Goal: Entertainment & Leisure: Consume media (video, audio)

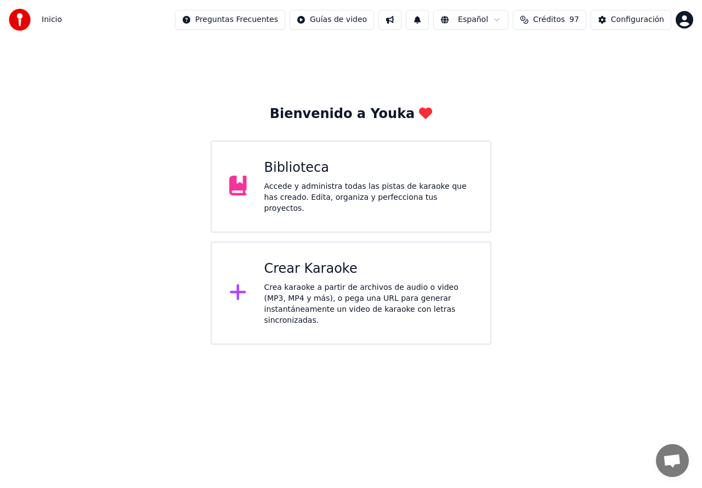
click at [279, 174] on div "Biblioteca" at bounding box center [368, 168] width 209 height 18
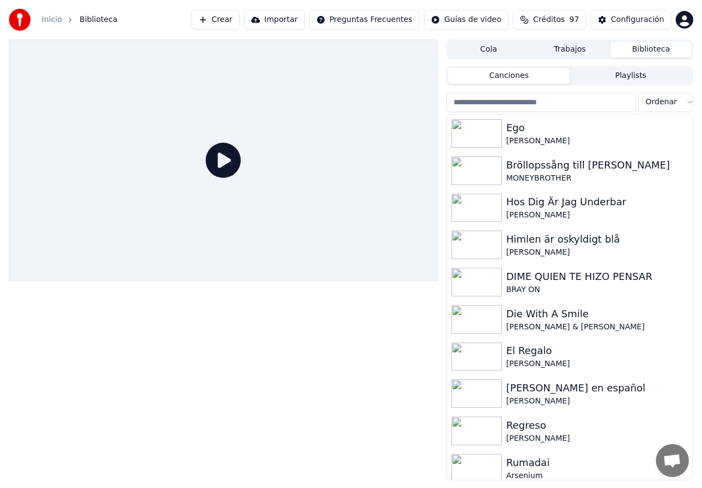
click at [240, 26] on button "Crear" at bounding box center [215, 20] width 48 height 20
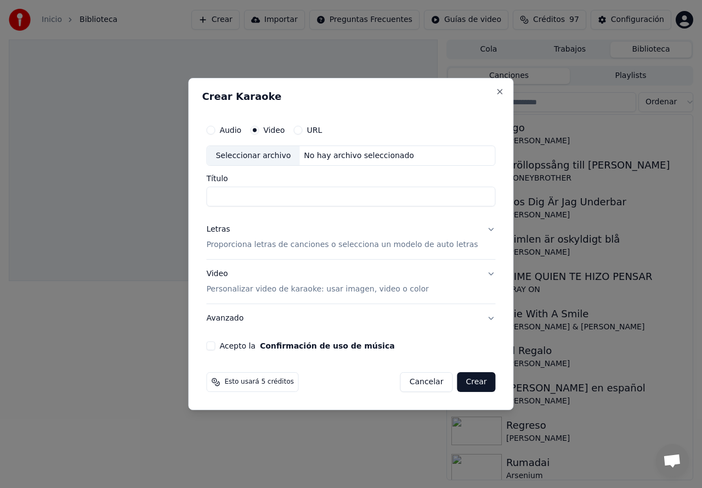
click at [259, 156] on div "Seleccionar archivo" at bounding box center [253, 156] width 93 height 20
type input "**********"
click at [240, 242] on p "Proporciona letras de canciones o selecciona un modelo de auto letras" at bounding box center [342, 245] width 272 height 11
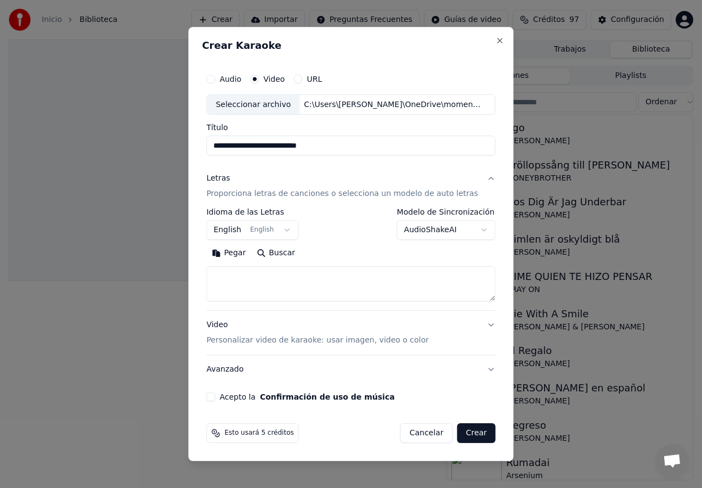
click at [235, 233] on button "English English" at bounding box center [252, 231] width 92 height 20
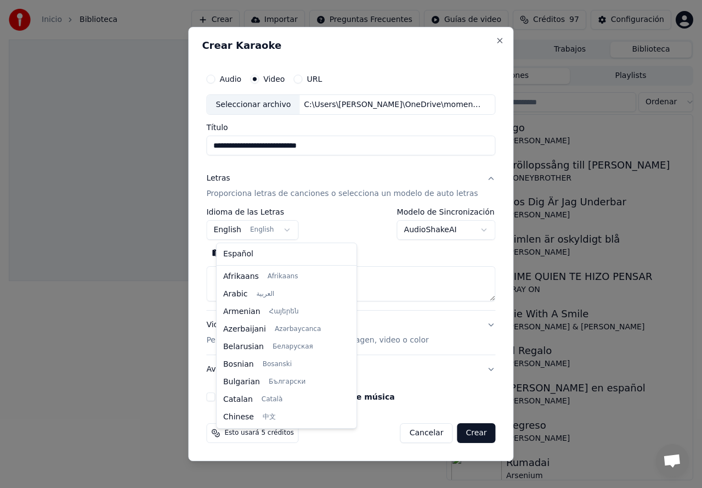
scroll to position [88, 0]
select select "**"
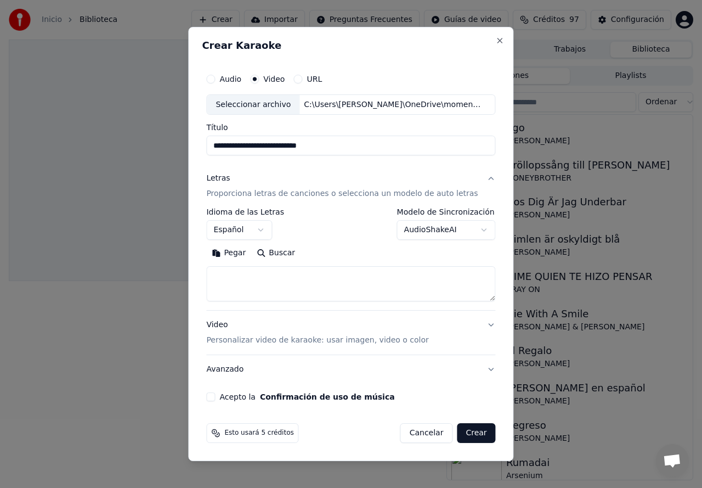
click at [242, 276] on textarea at bounding box center [350, 284] width 289 height 35
paste textarea "**********"
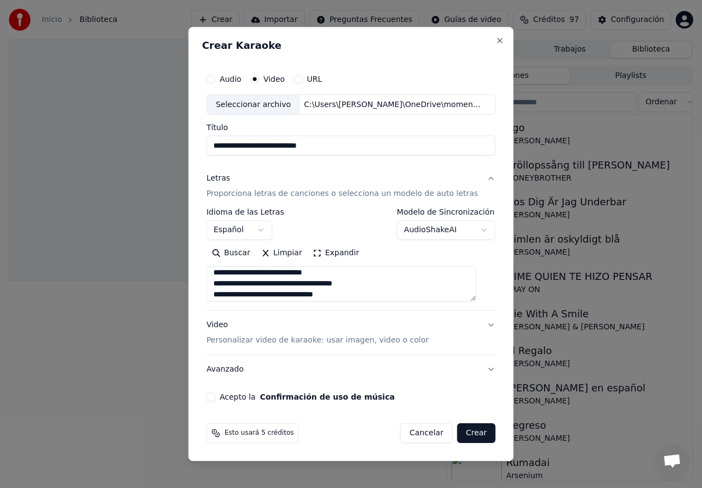
scroll to position [0, 0]
click at [286, 277] on textarea at bounding box center [341, 284] width 270 height 35
drag, startPoint x: 281, startPoint y: 277, endPoint x: 242, endPoint y: 279, distance: 38.4
click at [242, 279] on textarea at bounding box center [341, 284] width 270 height 35
paste textarea "*"
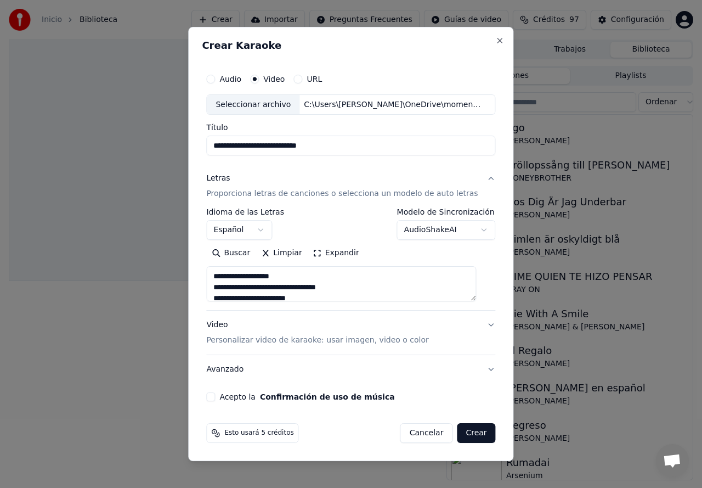
click at [240, 281] on textarea at bounding box center [341, 284] width 270 height 35
type textarea "**********"
click at [226, 340] on p "Personalizar video de karaoke: usar imagen, video o color" at bounding box center [317, 340] width 222 height 11
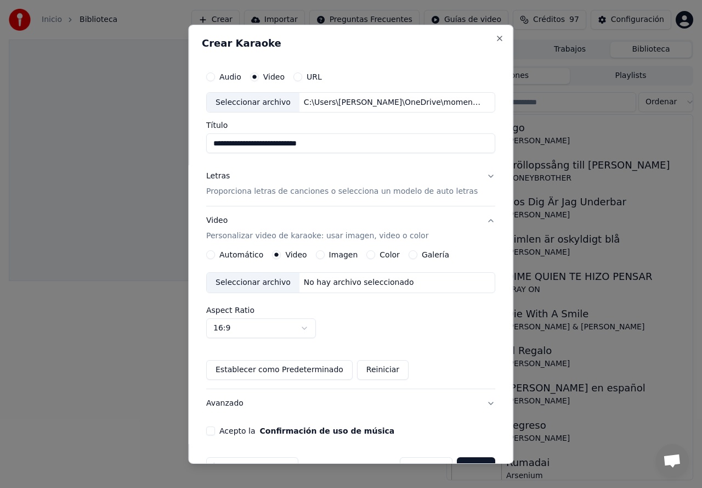
click at [320, 256] on button "Imagen" at bounding box center [320, 254] width 9 height 9
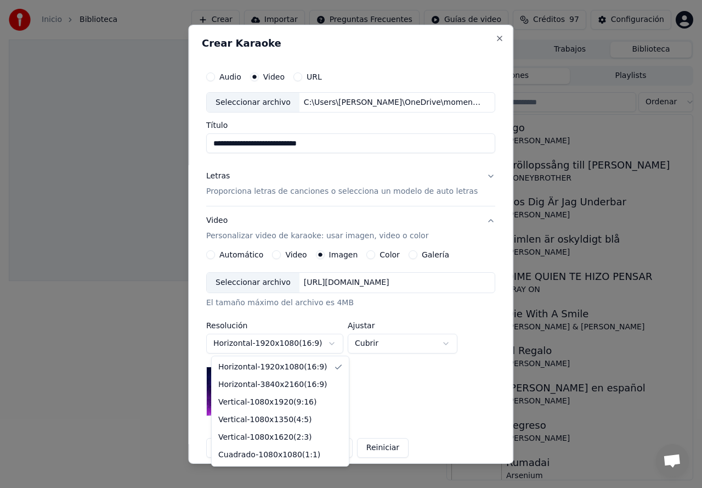
click at [229, 344] on body "**********" at bounding box center [351, 244] width 702 height 488
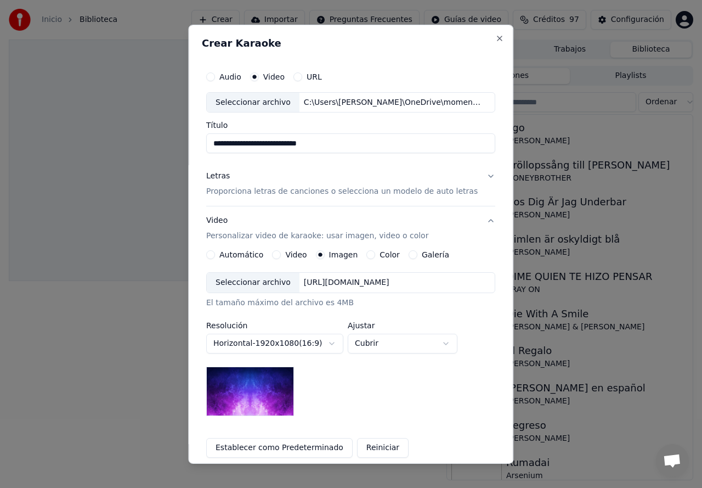
click at [409, 375] on body "**********" at bounding box center [351, 244] width 702 height 488
click at [238, 286] on div "Seleccionar archivo" at bounding box center [253, 283] width 93 height 20
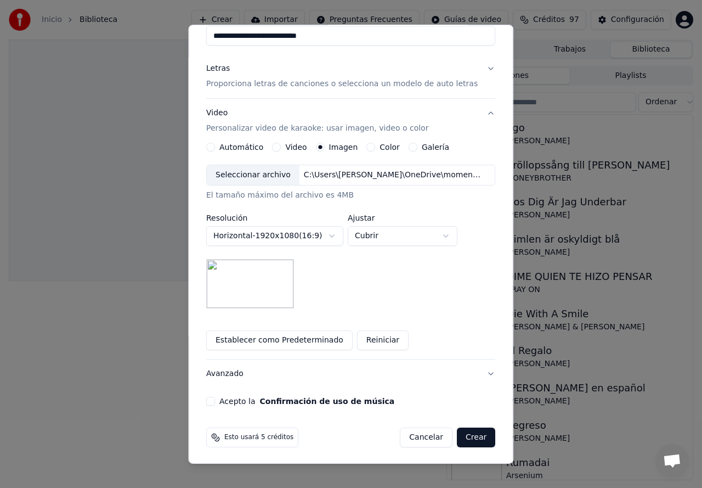
scroll to position [109, 0]
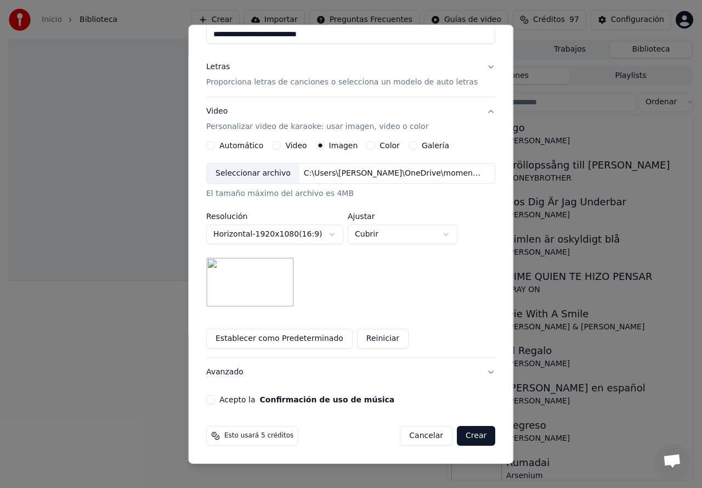
click at [215, 401] on button "Acepto la Confirmación de uso de música" at bounding box center [210, 399] width 9 height 9
click at [467, 439] on button "Crear" at bounding box center [476, 436] width 38 height 20
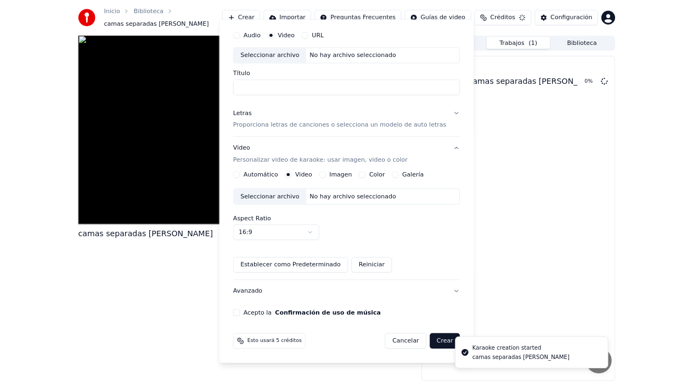
scroll to position [0, 0]
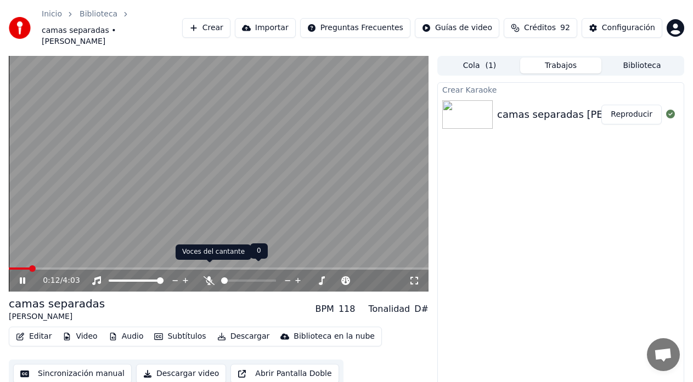
click at [210, 276] on icon at bounding box center [209, 280] width 11 height 9
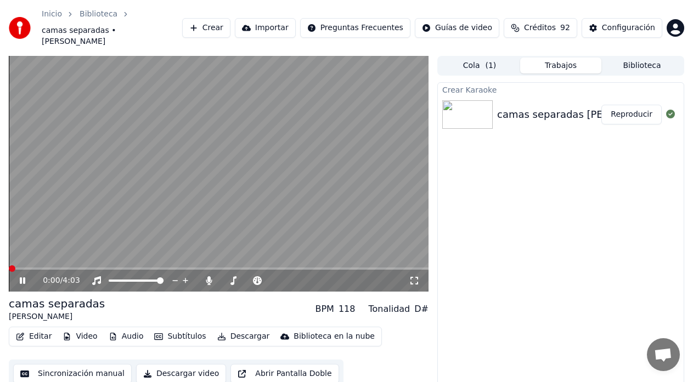
click at [9, 265] on span at bounding box center [12, 268] width 7 height 7
click at [76, 364] on button "Sincronización manual" at bounding box center [72, 374] width 118 height 20
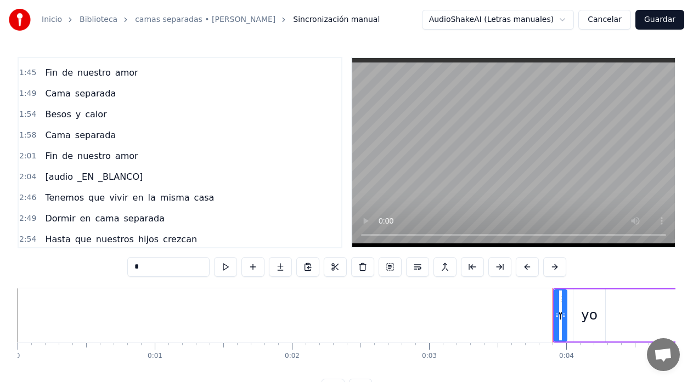
scroll to position [415, 0]
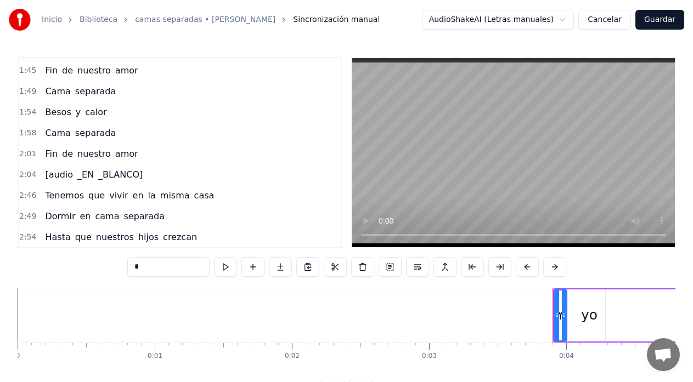
click at [97, 178] on span "_BLANCO]" at bounding box center [120, 174] width 47 height 13
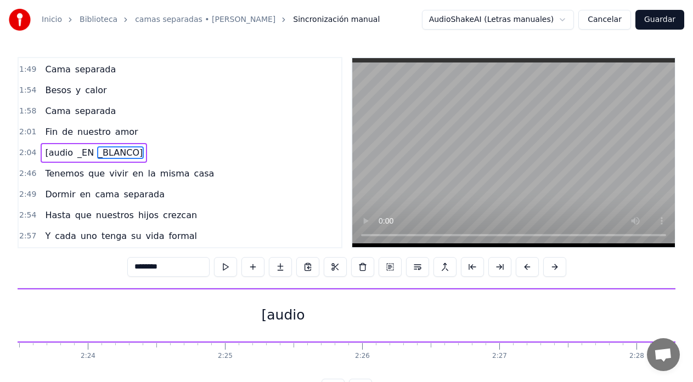
scroll to position [0, 19675]
click at [226, 313] on div "[audio" at bounding box center [285, 316] width 5605 height 52
type input "******"
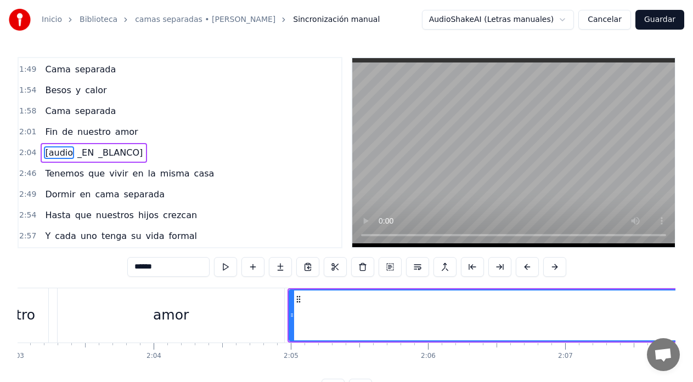
scroll to position [0, 16866]
drag, startPoint x: 355, startPoint y: 378, endPoint x: 474, endPoint y: 376, distance: 119.0
click at [474, 376] on html "Inicio Biblioteca camas separadas • YOSKAR [PERSON_NAME] Sincronización manual …" at bounding box center [346, 208] width 693 height 416
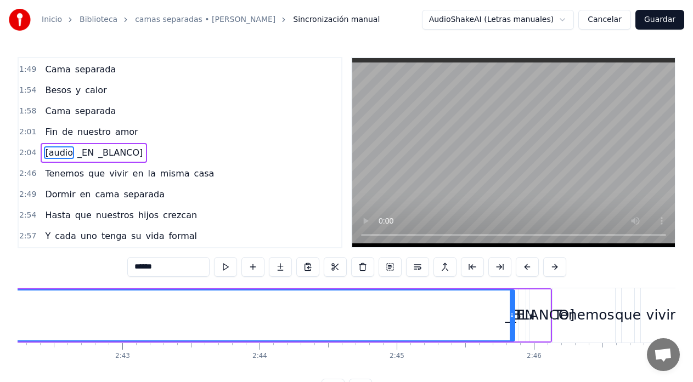
scroll to position [0, 22477]
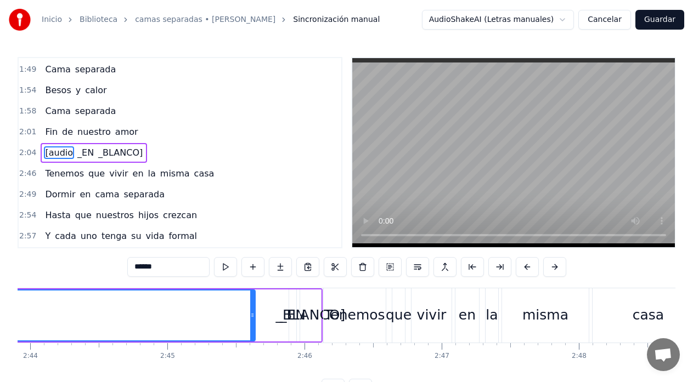
drag, startPoint x: 284, startPoint y: 318, endPoint x: 253, endPoint y: 318, distance: 30.2
click at [253, 318] on icon at bounding box center [252, 315] width 4 height 9
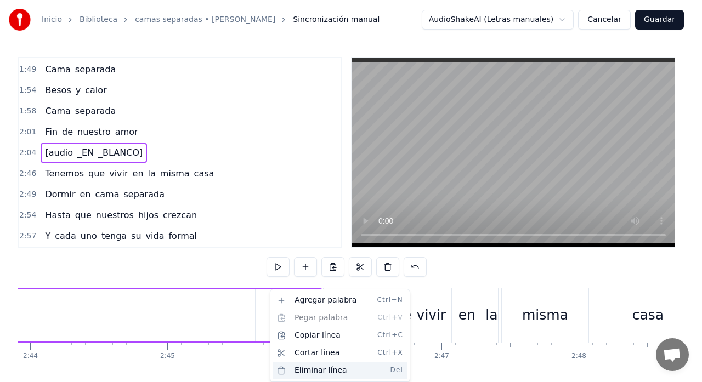
click at [311, 368] on div "Eliminar línea Del" at bounding box center [340, 371] width 135 height 18
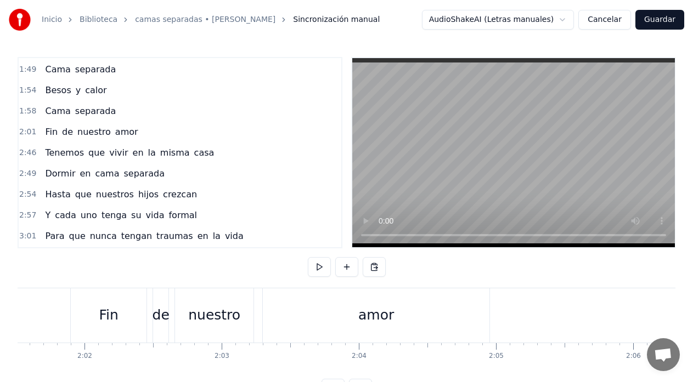
scroll to position [0, 16663]
click at [204, 302] on div "nuestro" at bounding box center [215, 316] width 78 height 54
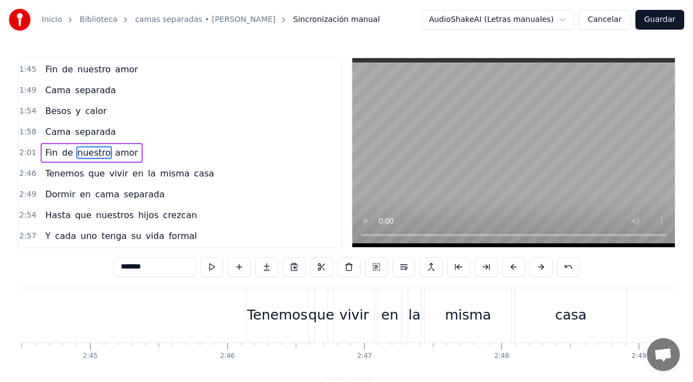
scroll to position [0, 22547]
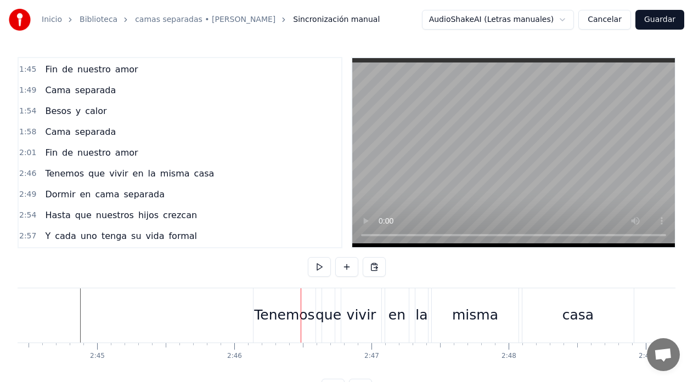
click at [263, 318] on div "Tenemos" at bounding box center [284, 315] width 60 height 21
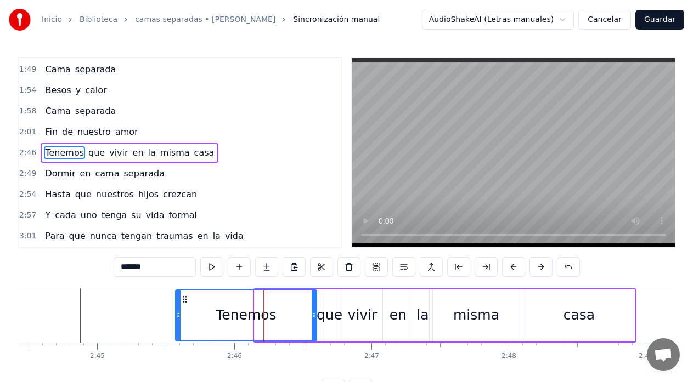
drag, startPoint x: 256, startPoint y: 319, endPoint x: 177, endPoint y: 323, distance: 79.1
click at [177, 323] on div at bounding box center [178, 316] width 4 height 50
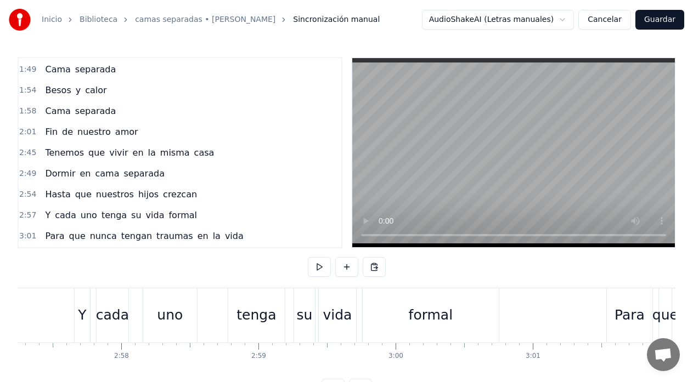
scroll to position [0, 24301]
click at [85, 312] on div "Y" at bounding box center [87, 315] width 8 height 21
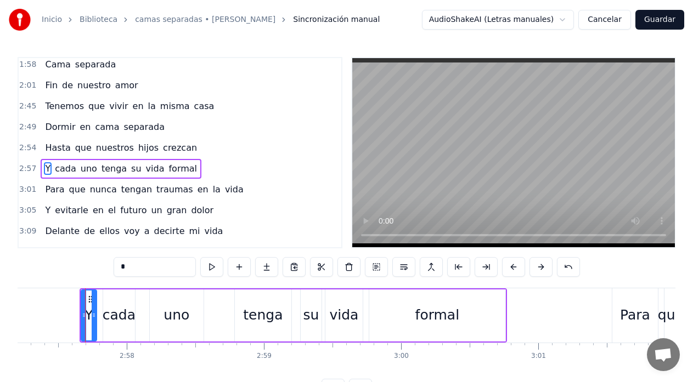
scroll to position [499, 0]
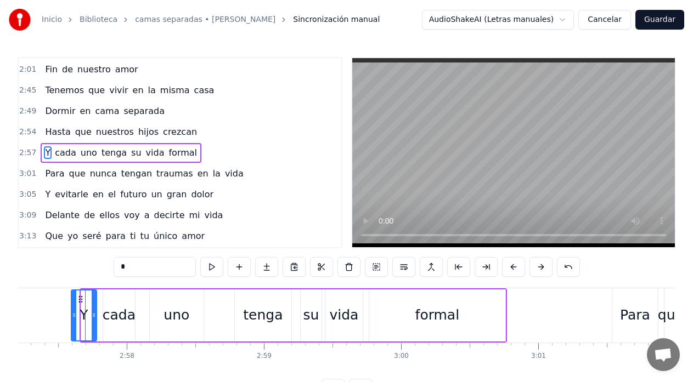
drag, startPoint x: 83, startPoint y: 314, endPoint x: 74, endPoint y: 319, distance: 11.0
click at [74, 319] on icon at bounding box center [74, 315] width 4 height 9
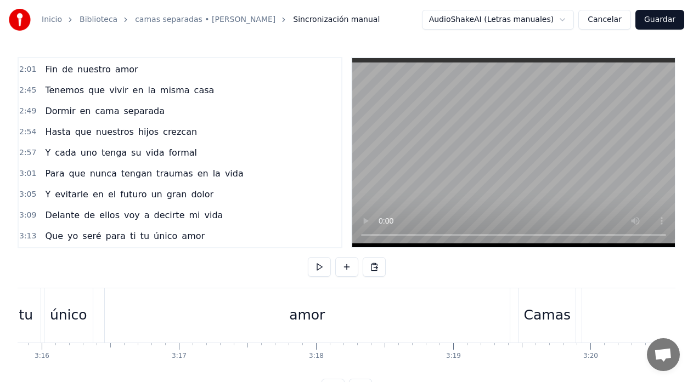
scroll to position [0, 26853]
click at [63, 308] on div "único" at bounding box center [68, 315] width 37 height 21
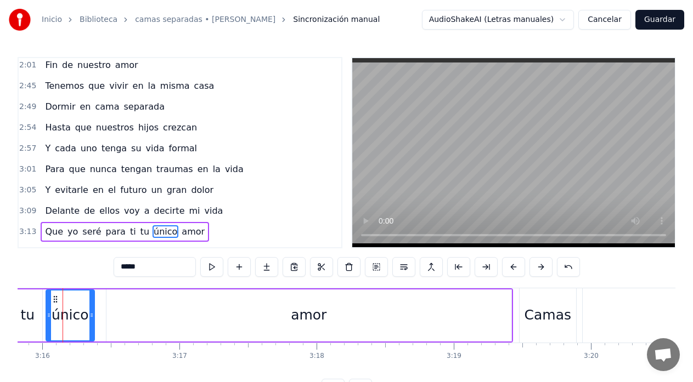
scroll to position [0, 26844]
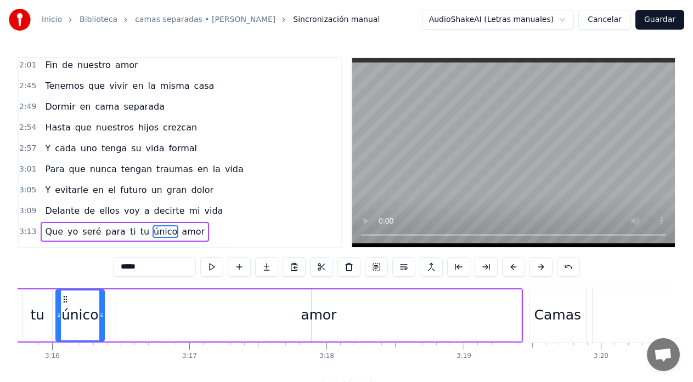
click at [521, 315] on div "amor" at bounding box center [319, 316] width 406 height 52
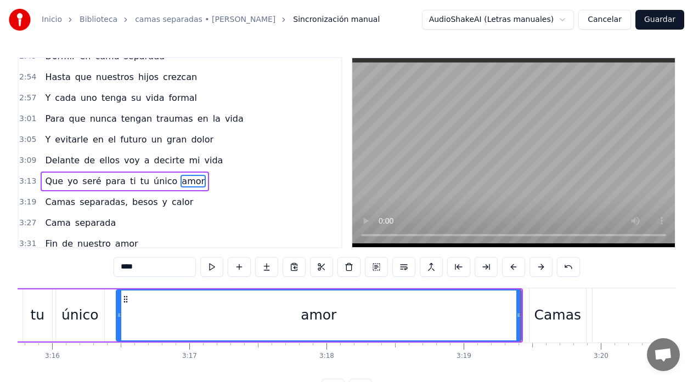
scroll to position [583, 0]
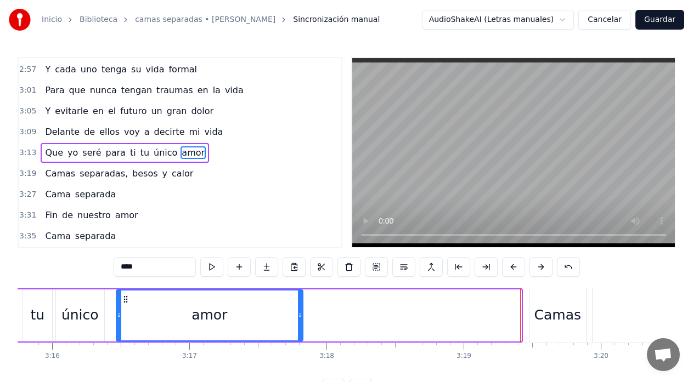
drag, startPoint x: 519, startPoint y: 317, endPoint x: 301, endPoint y: 321, distance: 218.4
click at [301, 321] on div at bounding box center [300, 316] width 4 height 50
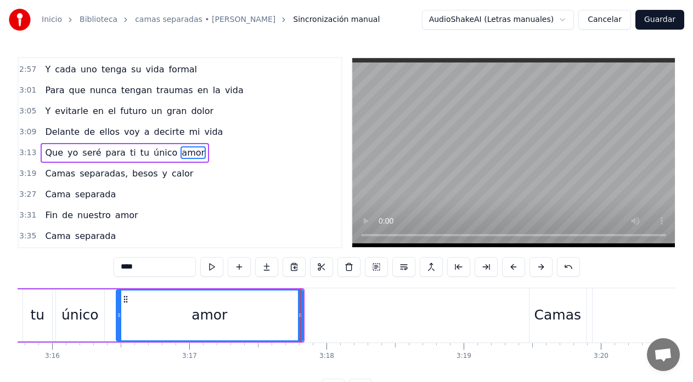
click at [32, 304] on div "tu" at bounding box center [37, 316] width 29 height 52
type input "**"
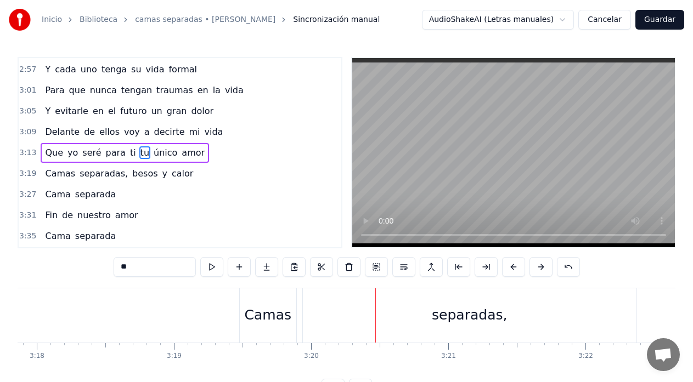
scroll to position [0, 27112]
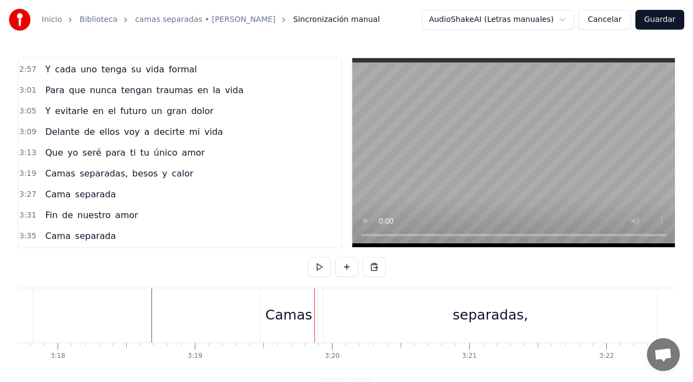
click at [263, 318] on div "Camas" at bounding box center [289, 316] width 56 height 54
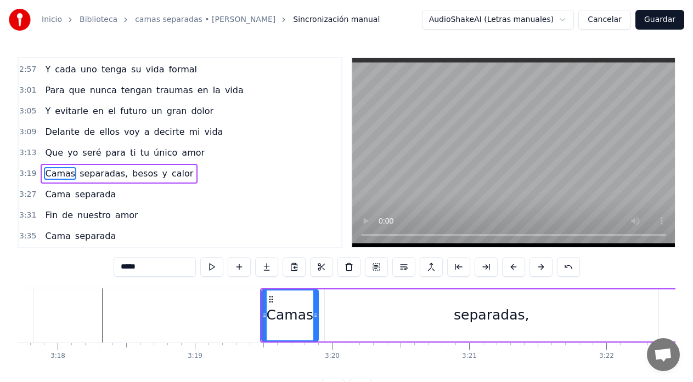
scroll to position [603, 0]
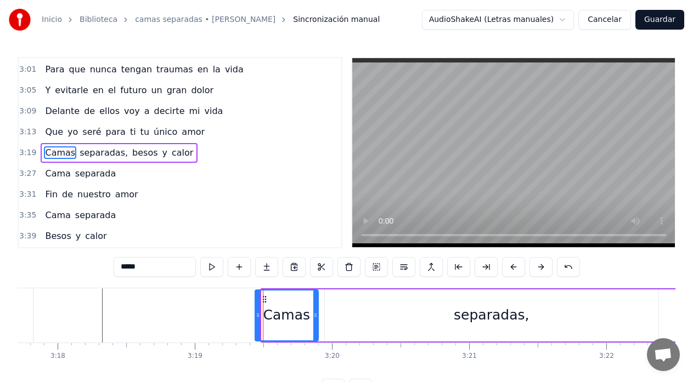
drag, startPoint x: 262, startPoint y: 318, endPoint x: 256, endPoint y: 320, distance: 6.9
click at [256, 320] on div at bounding box center [258, 316] width 4 height 50
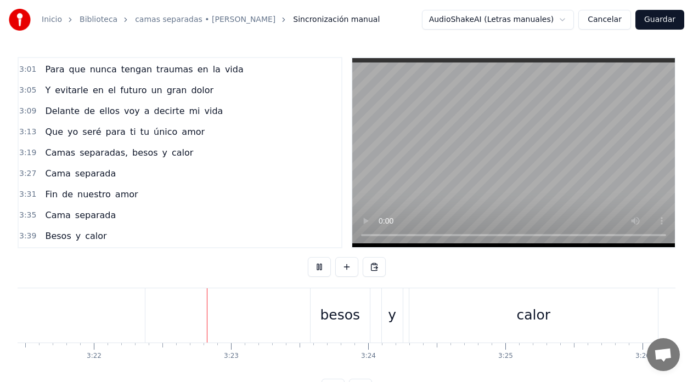
scroll to position [0, 27684]
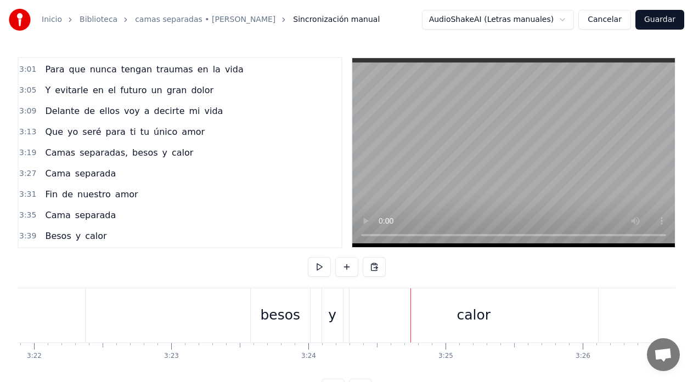
click at [134, 318] on div "Camas separadas, besos y calor" at bounding box center [140, 316] width 919 height 54
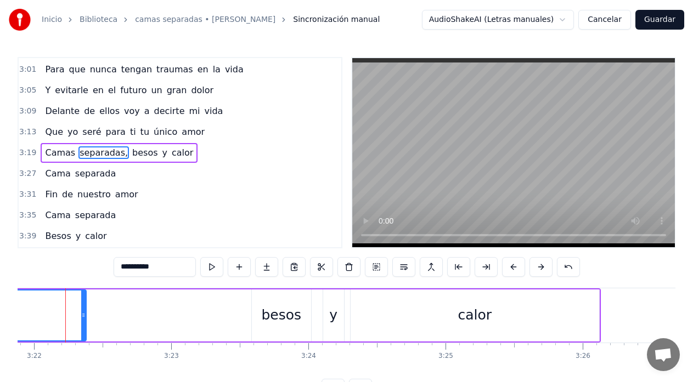
scroll to position [0, 27677]
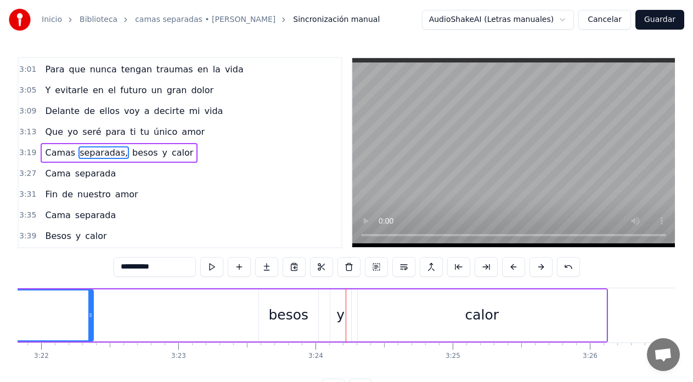
click at [275, 308] on div "besos" at bounding box center [288, 315] width 40 height 21
type input "*****"
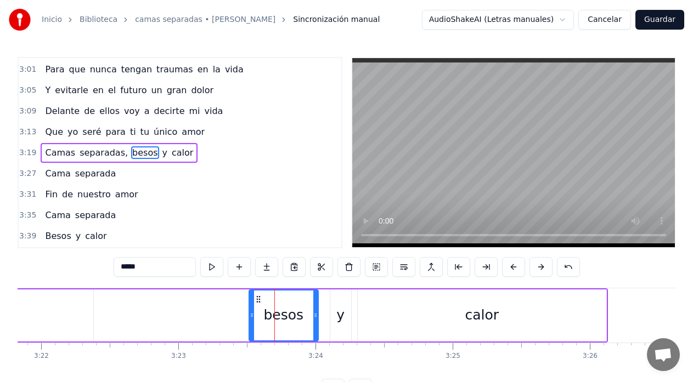
drag, startPoint x: 262, startPoint y: 319, endPoint x: 252, endPoint y: 320, distance: 10.0
click at [252, 320] on div at bounding box center [252, 316] width 4 height 50
click at [160, 313] on div "Camas separadas, besos y calor" at bounding box center [147, 316] width 919 height 54
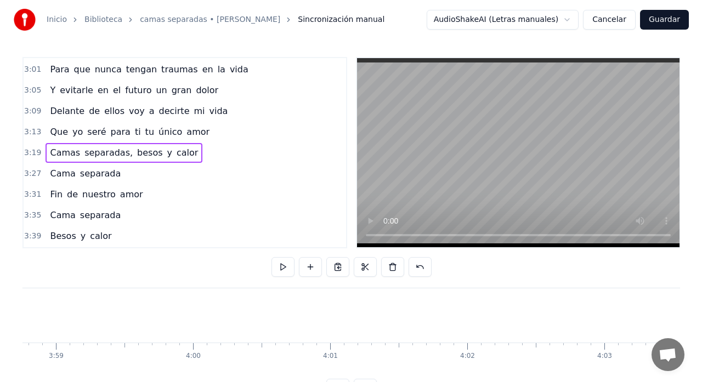
scroll to position [0, 32742]
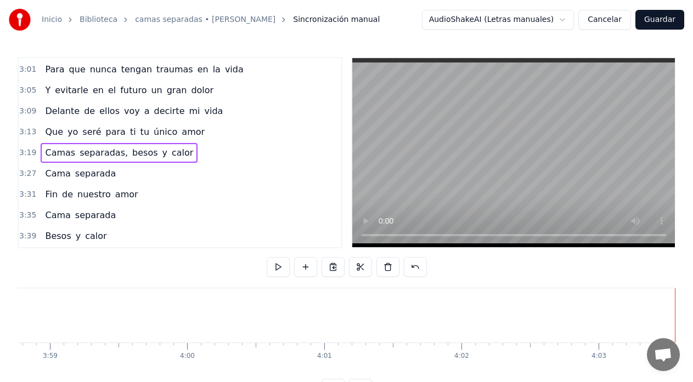
click at [659, 19] on button "Guardar" at bounding box center [659, 20] width 49 height 20
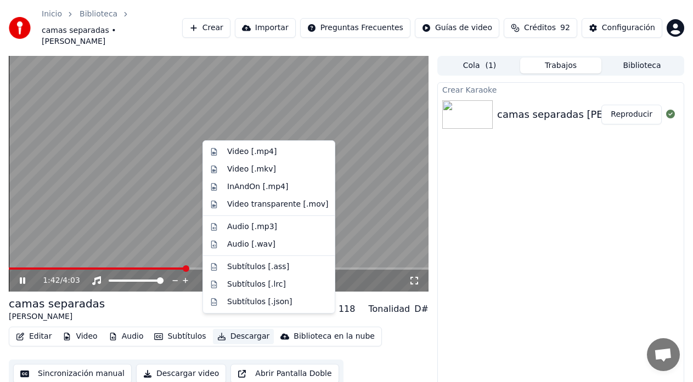
click at [227, 329] on button "Descargar" at bounding box center [243, 336] width 61 height 15
click at [236, 154] on div "Video [.mp4]" at bounding box center [251, 151] width 49 height 11
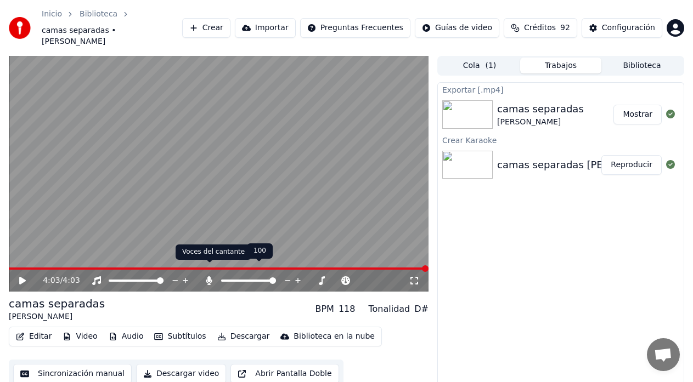
click at [207, 276] on icon at bounding box center [209, 280] width 11 height 9
click at [309, 275] on icon at bounding box center [312, 280] width 10 height 11
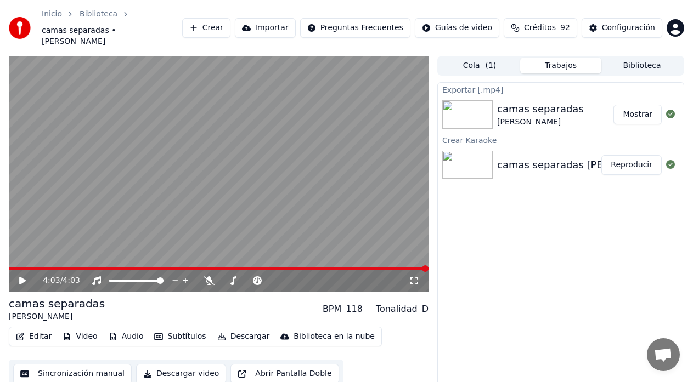
click at [21, 277] on icon at bounding box center [22, 281] width 7 height 8
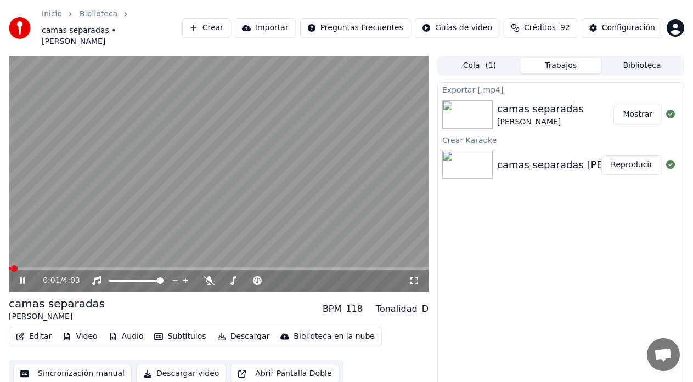
click at [240, 329] on button "Descargar" at bounding box center [243, 336] width 61 height 15
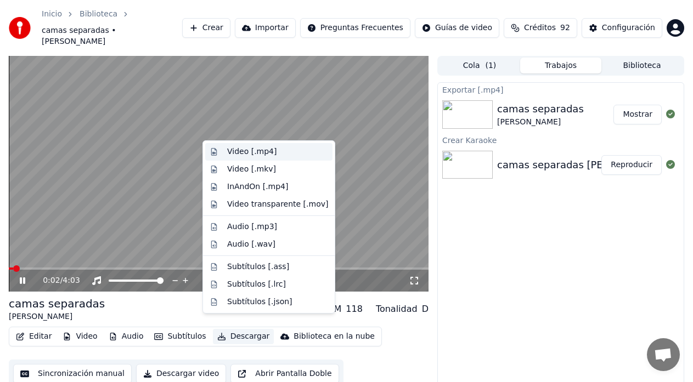
click at [251, 155] on div "Video [.mp4]" at bounding box center [251, 151] width 49 height 11
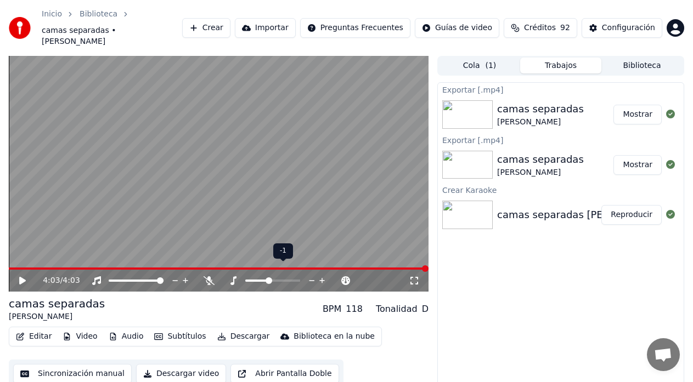
click at [323, 275] on icon at bounding box center [322, 280] width 10 height 11
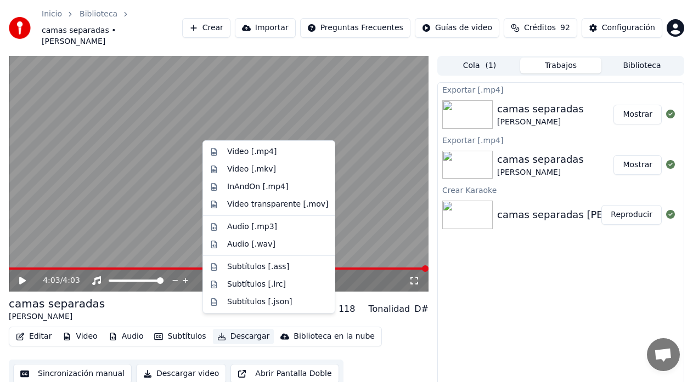
click at [228, 329] on button "Descargar" at bounding box center [243, 336] width 61 height 15
click at [241, 154] on div "Video [.mp4]" at bounding box center [251, 151] width 49 height 11
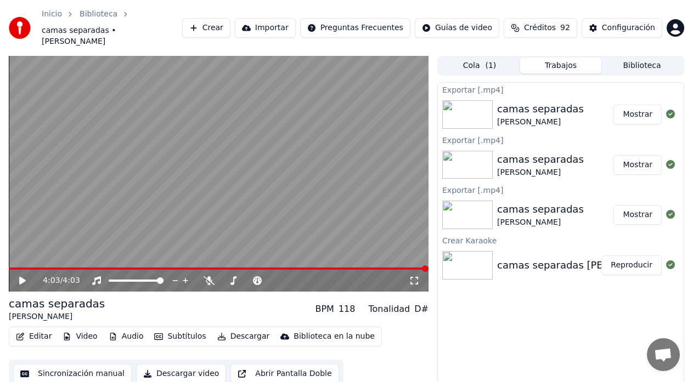
click at [230, 23] on button "Crear" at bounding box center [206, 28] width 48 height 20
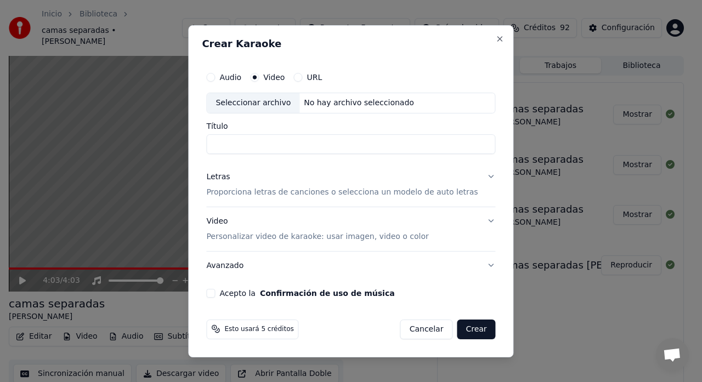
click at [246, 107] on div "Seleccionar archivo" at bounding box center [253, 103] width 93 height 20
type input "**********"
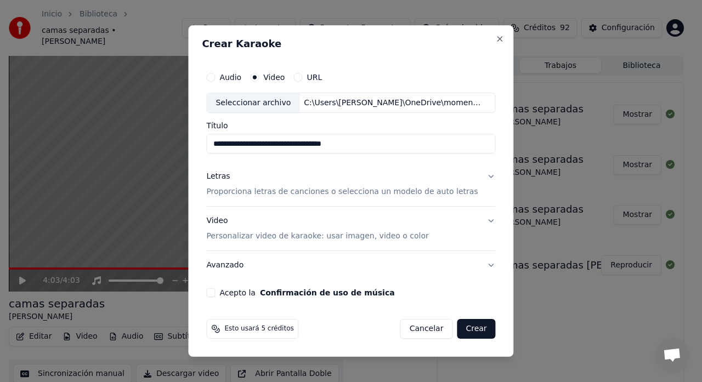
click at [247, 99] on div "Seleccionar archivo" at bounding box center [253, 103] width 93 height 20
click at [244, 192] on p "Proporciona letras de canciones o selecciona un modelo de auto letras" at bounding box center [342, 192] width 272 height 11
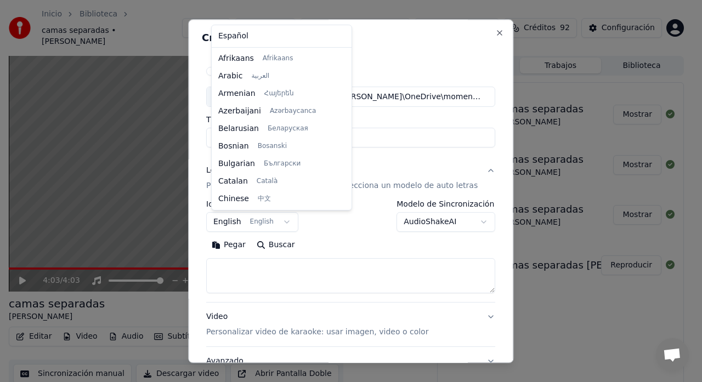
click at [236, 218] on body "Inicio Biblioteca camas separadas • YOSKAR [PERSON_NAME] Crear Importar Pregunt…" at bounding box center [346, 191] width 693 height 382
select select "**"
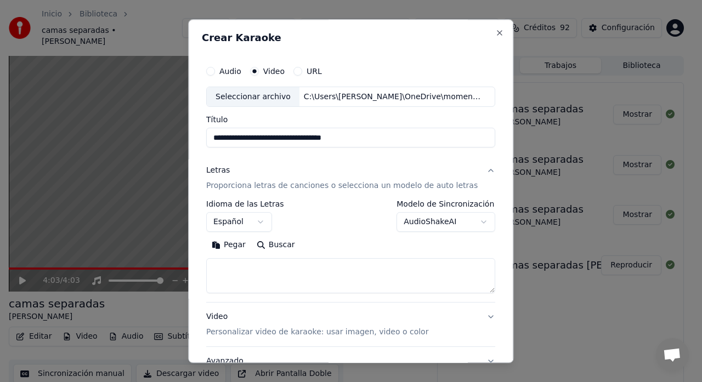
click at [260, 260] on textarea at bounding box center [350, 276] width 289 height 35
paste textarea "**********"
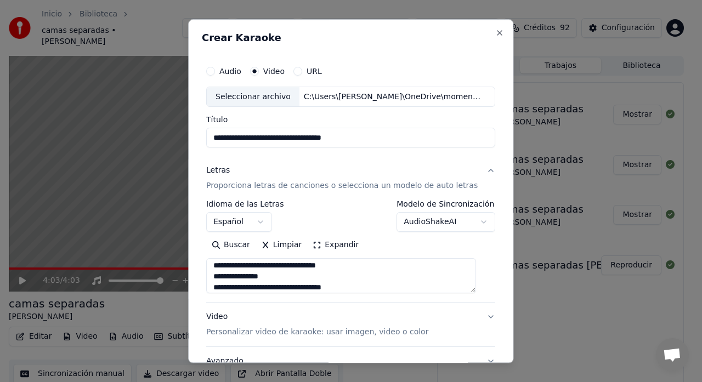
scroll to position [551, 0]
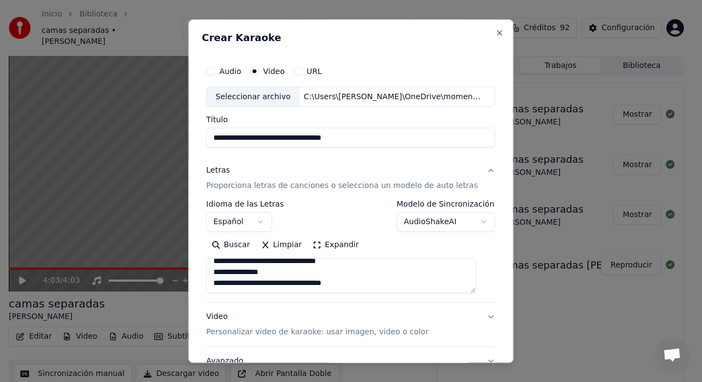
click at [364, 276] on textarea at bounding box center [341, 276] width 270 height 35
paste textarea "**********"
click at [281, 286] on textarea at bounding box center [341, 276] width 270 height 35
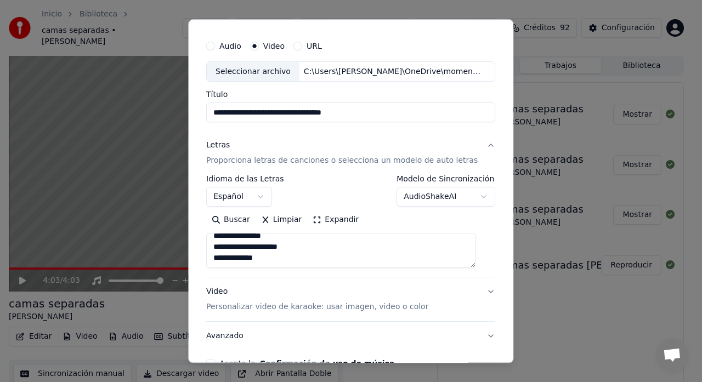
scroll to position [37, 0]
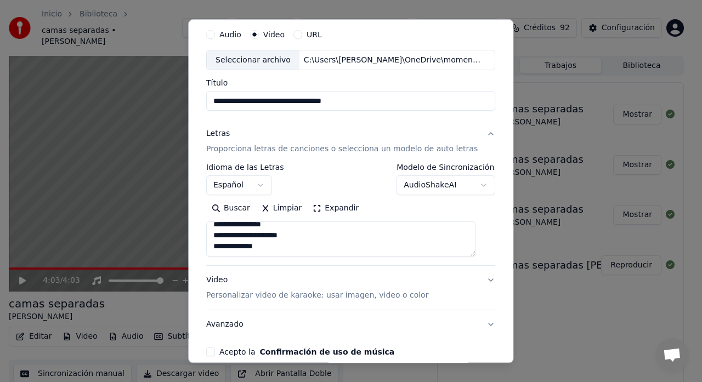
click at [293, 248] on textarea at bounding box center [341, 239] width 270 height 35
type textarea "**********"
click at [225, 297] on p "Personalizar video de karaoke: usar imagen, video o color" at bounding box center [317, 296] width 222 height 11
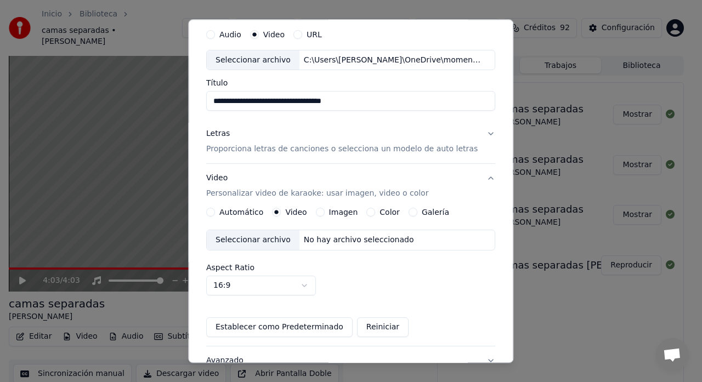
click at [325, 213] on div "Imagen" at bounding box center [337, 212] width 42 height 9
click at [325, 213] on button "Imagen" at bounding box center [320, 212] width 9 height 9
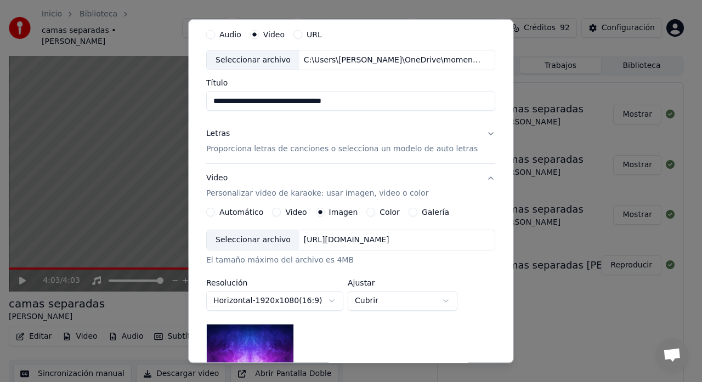
click at [257, 247] on div "Seleccionar archivo" at bounding box center [253, 241] width 93 height 20
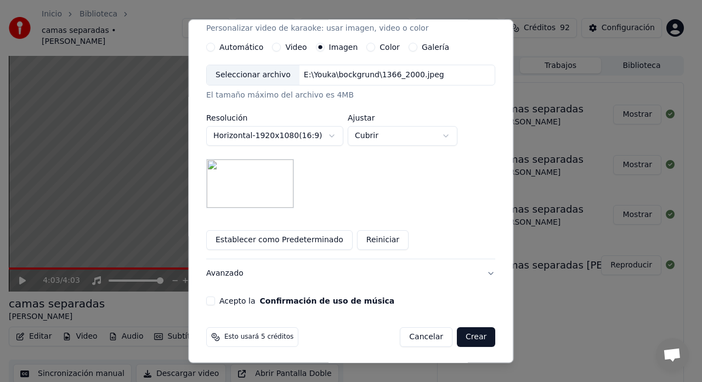
scroll to position [204, 0]
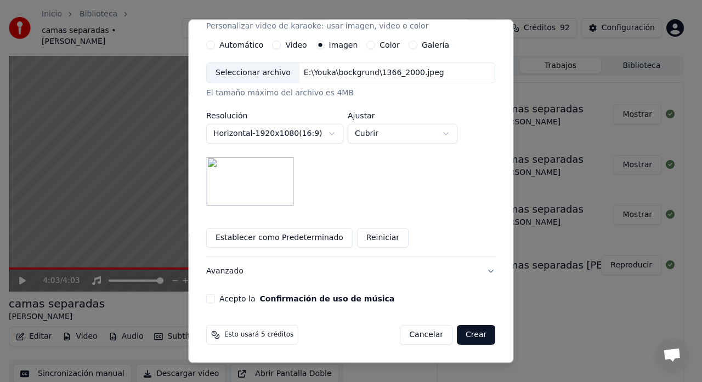
click at [215, 298] on button "Acepto la Confirmación de uso de música" at bounding box center [210, 299] width 9 height 9
click at [472, 332] on button "Crear" at bounding box center [476, 336] width 38 height 20
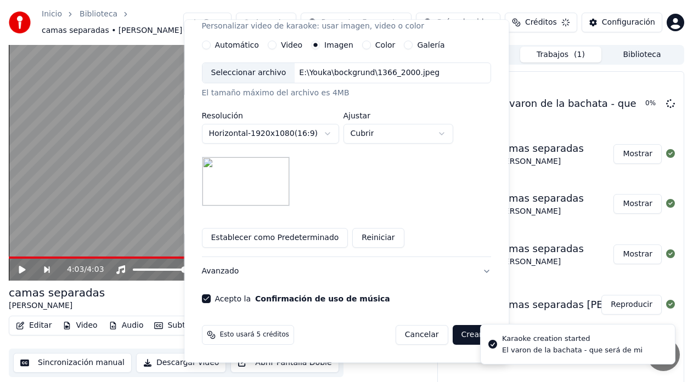
scroll to position [127, 0]
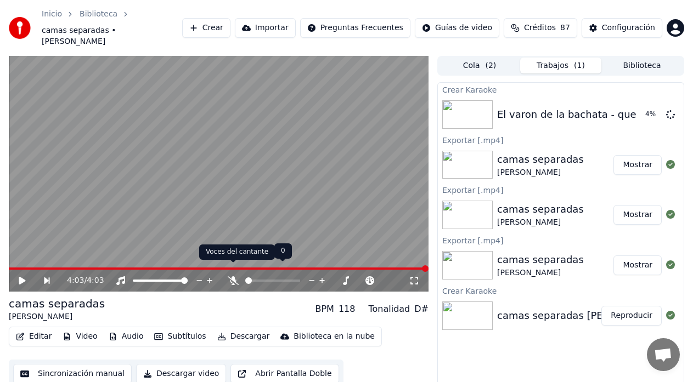
click at [234, 276] on icon at bounding box center [233, 280] width 11 height 9
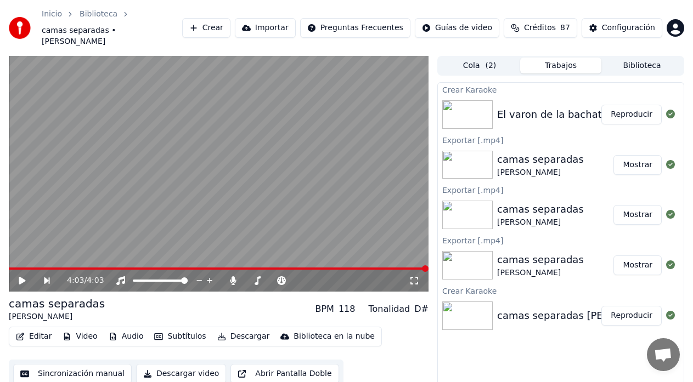
click at [626, 105] on button "Reproducir" at bounding box center [631, 115] width 60 height 20
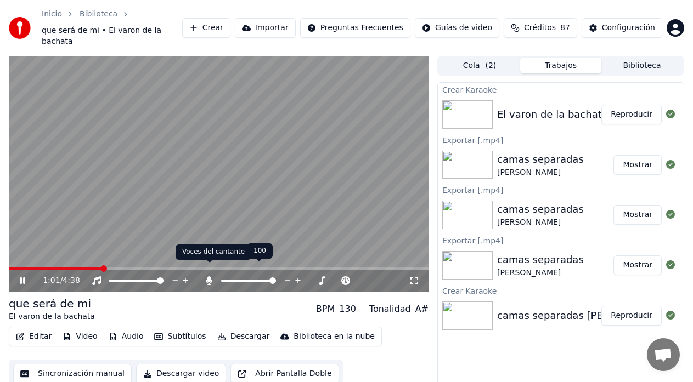
click at [210, 276] on icon at bounding box center [209, 280] width 6 height 9
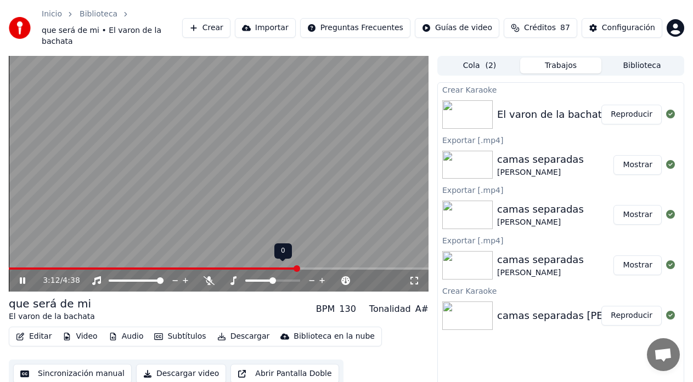
click at [312, 275] on icon at bounding box center [312, 280] width 10 height 11
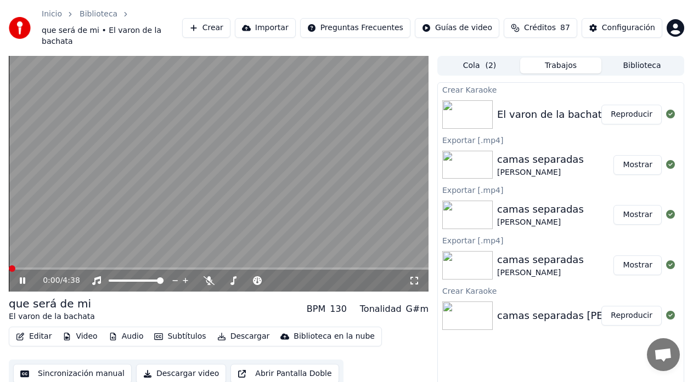
click at [9, 272] on span at bounding box center [12, 268] width 7 height 7
click at [55, 268] on span at bounding box center [32, 269] width 47 height 2
click at [45, 268] on span at bounding box center [33, 269] width 48 height 2
click at [52, 268] on span at bounding box center [38, 269] width 59 height 2
click at [89, 364] on button "Sincronización manual" at bounding box center [72, 374] width 118 height 20
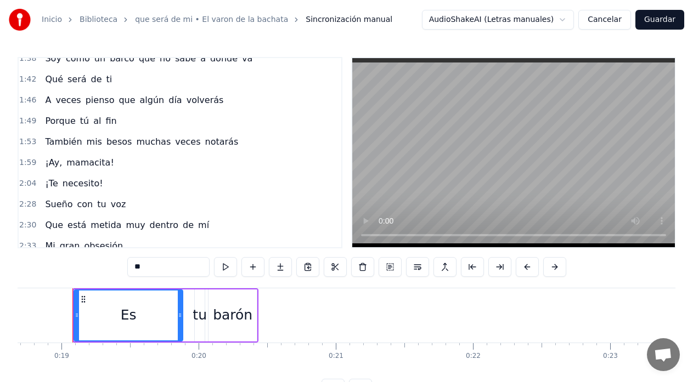
scroll to position [463, 0]
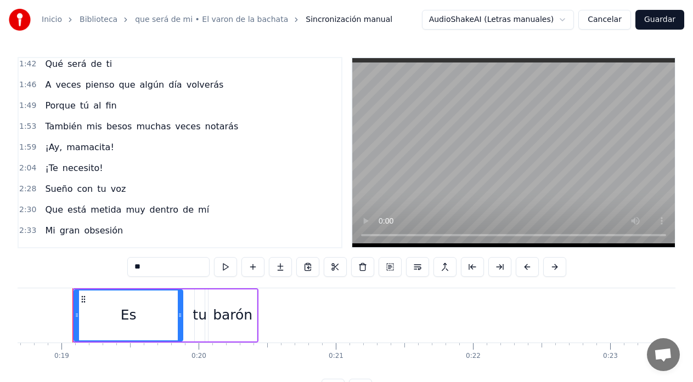
click at [88, 141] on span "mamacita!" at bounding box center [90, 147] width 50 height 13
type input "*********"
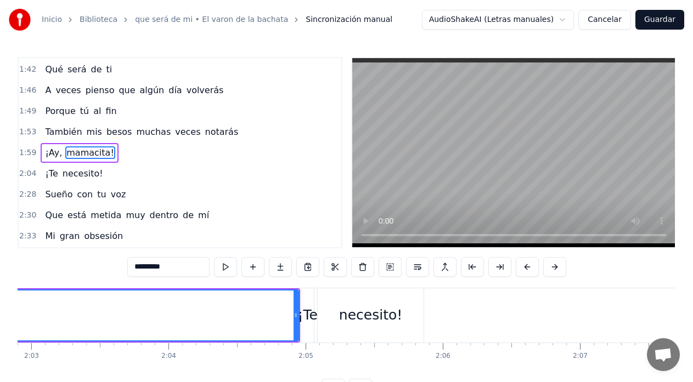
scroll to position [0, 16788]
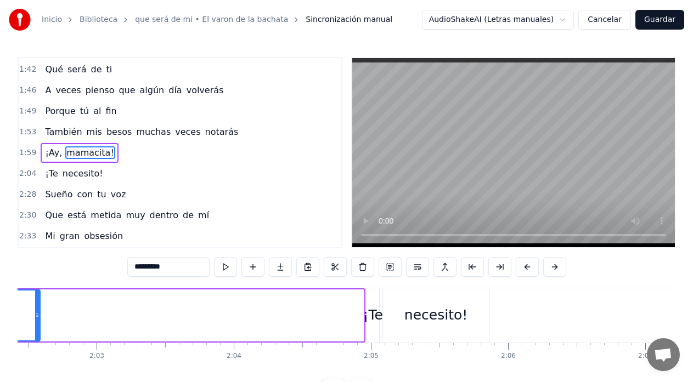
drag, startPoint x: 361, startPoint y: 316, endPoint x: 34, endPoint y: 348, distance: 328.5
click at [37, 348] on div "Es tu barón Aquí voy, vieja Al amanecer Un frío intenso mi cuerpo sintió Entonc…" at bounding box center [347, 329] width 658 height 82
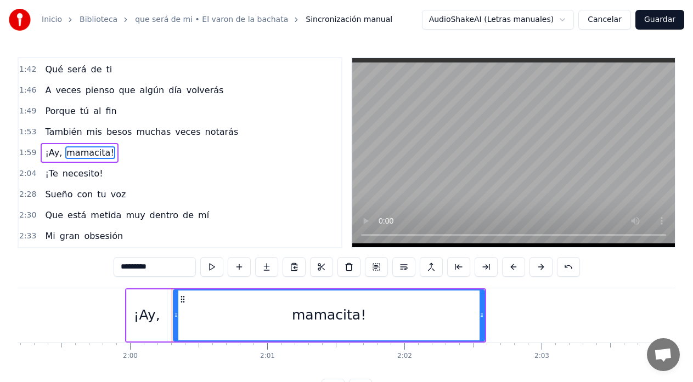
scroll to position [0, 16328]
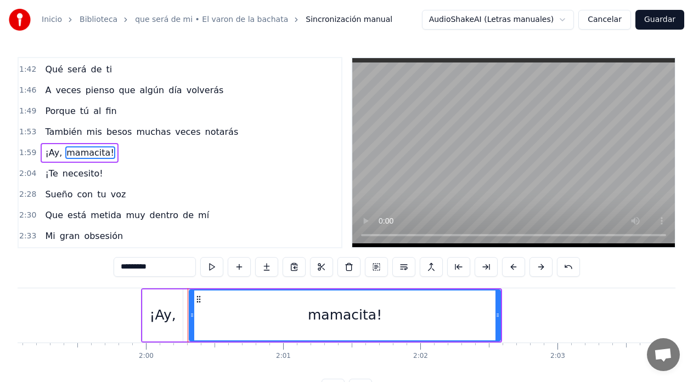
drag, startPoint x: 501, startPoint y: 318, endPoint x: 415, endPoint y: 328, distance: 86.1
click at [415, 328] on div "mamacita!" at bounding box center [345, 316] width 312 height 52
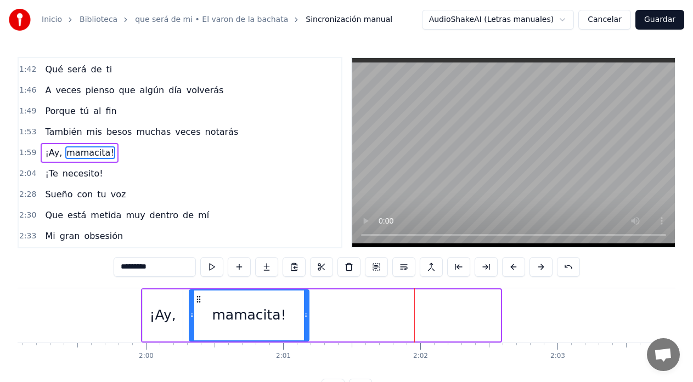
drag, startPoint x: 500, startPoint y: 313, endPoint x: 308, endPoint y: 336, distance: 192.8
click at [308, 336] on div at bounding box center [306, 316] width 4 height 50
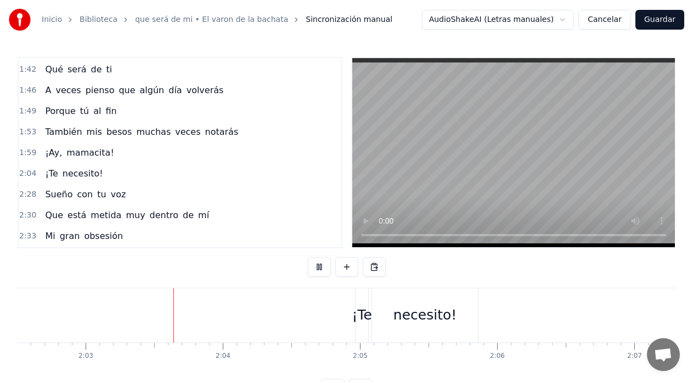
scroll to position [0, 16843]
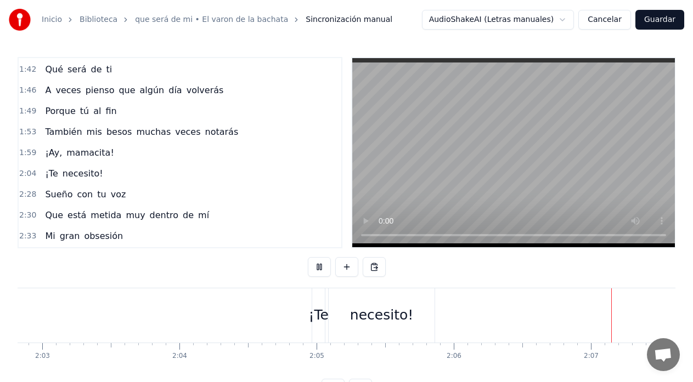
click at [662, 26] on button "Guardar" at bounding box center [659, 20] width 49 height 20
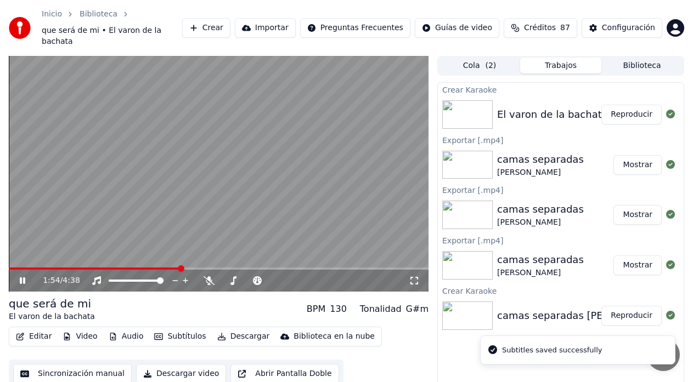
click at [181, 268] on span at bounding box center [219, 269] width 420 height 2
click at [231, 268] on span at bounding box center [120, 269] width 223 height 2
click at [208, 270] on div "2:28 / 4:38" at bounding box center [219, 281] width 420 height 22
click at [217, 268] on span at bounding box center [113, 269] width 208 height 2
click at [77, 364] on button "Sincronización manual" at bounding box center [72, 374] width 118 height 20
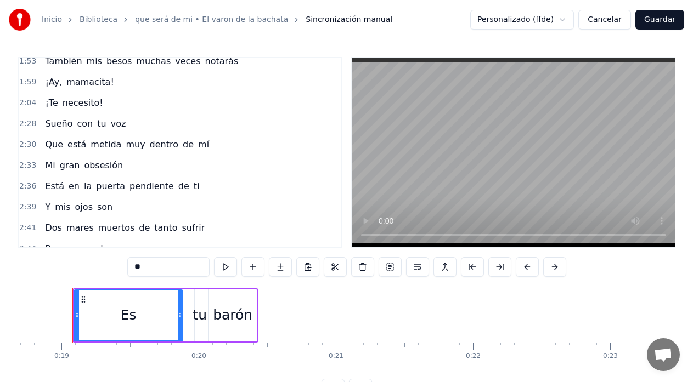
scroll to position [536, 0]
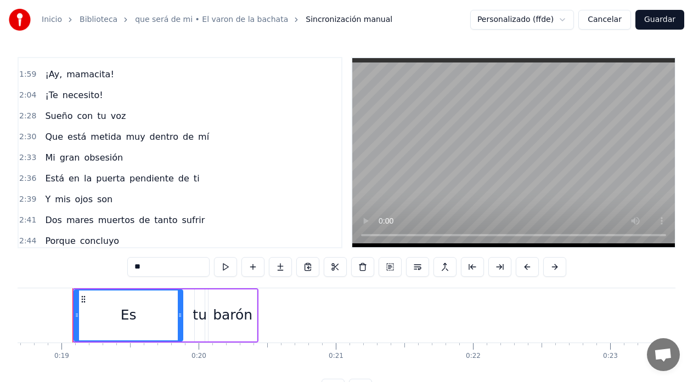
click at [83, 157] on span "obsesión" at bounding box center [103, 157] width 41 height 13
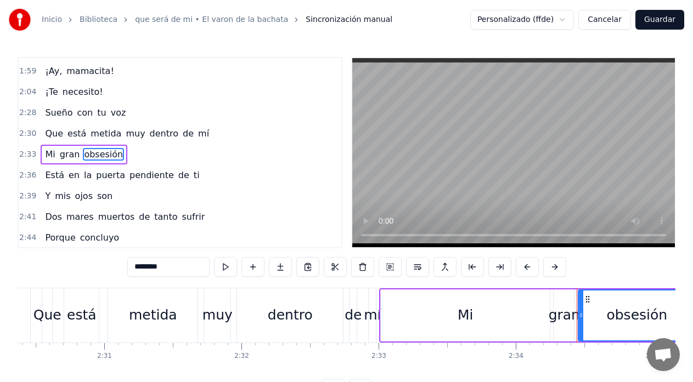
scroll to position [0, 20620]
click at [71, 308] on div "está" at bounding box center [82, 315] width 30 height 21
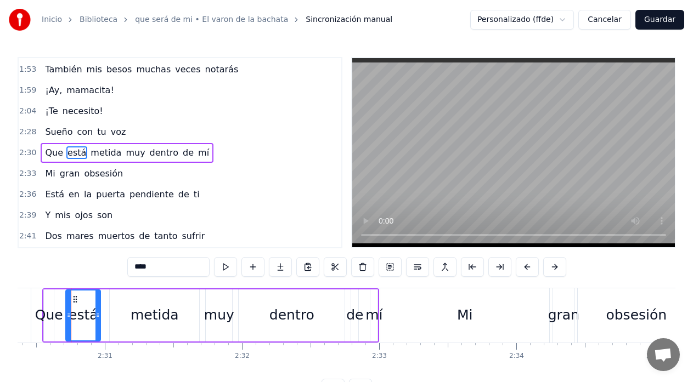
scroll to position [0, 20618]
click at [521, 317] on div "Mi" at bounding box center [466, 316] width 169 height 54
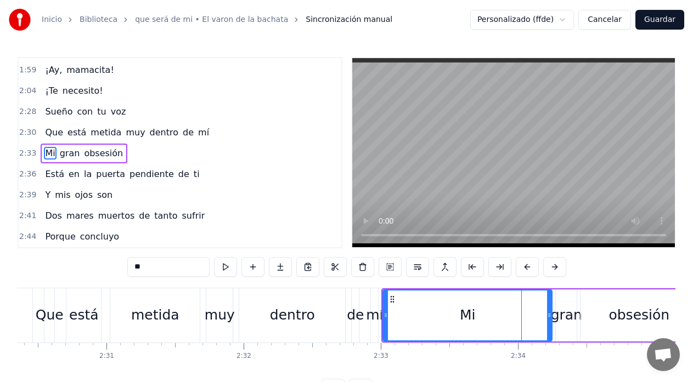
scroll to position [541, 0]
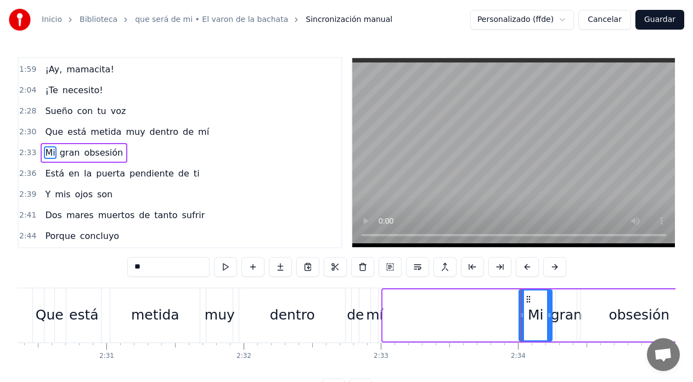
drag, startPoint x: 385, startPoint y: 317, endPoint x: 521, endPoint y: 318, distance: 136.0
click at [521, 318] on icon at bounding box center [521, 315] width 4 height 9
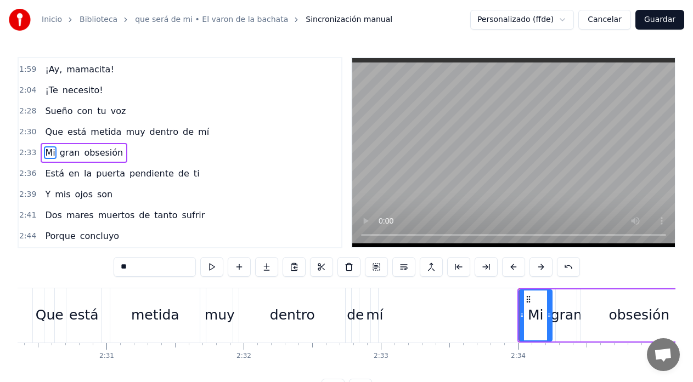
click at [209, 302] on div "muy" at bounding box center [219, 316] width 26 height 54
type input "***"
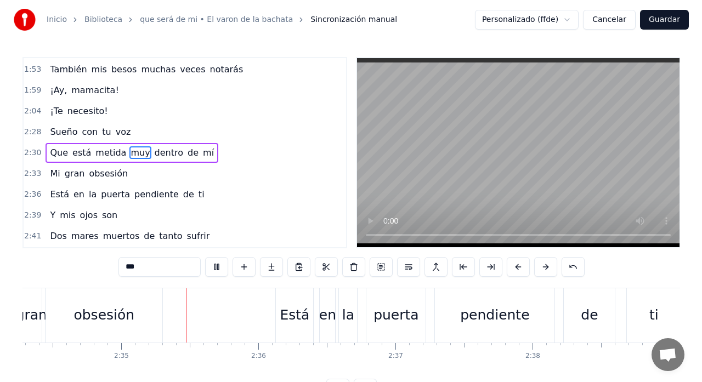
scroll to position [0, 21186]
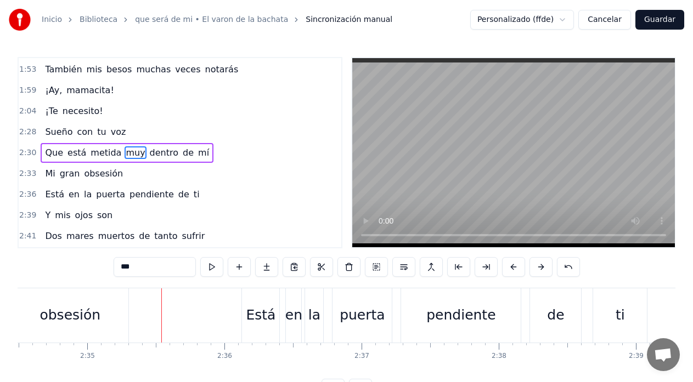
click at [653, 19] on button "Guardar" at bounding box center [659, 20] width 49 height 20
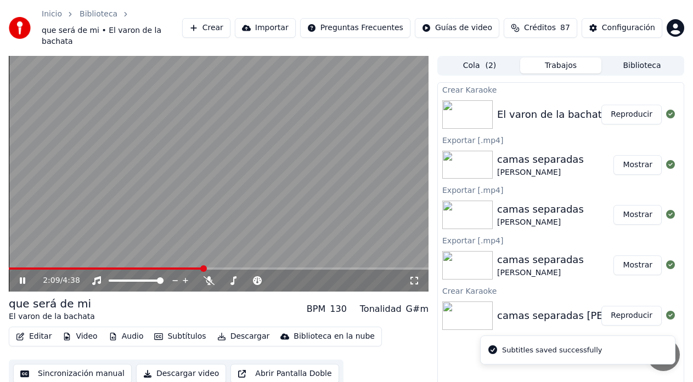
click at [204, 268] on span at bounding box center [219, 269] width 420 height 2
click at [221, 255] on video at bounding box center [219, 174] width 420 height 236
click at [230, 268] on span at bounding box center [219, 269] width 420 height 2
click at [221, 268] on span at bounding box center [115, 269] width 212 height 2
click at [20, 276] on icon at bounding box center [30, 280] width 25 height 9
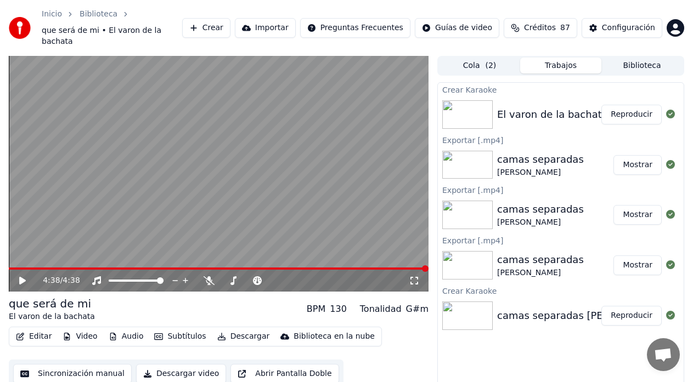
click at [20, 277] on icon at bounding box center [22, 281] width 7 height 8
click at [15, 268] on span at bounding box center [142, 269] width 267 height 2
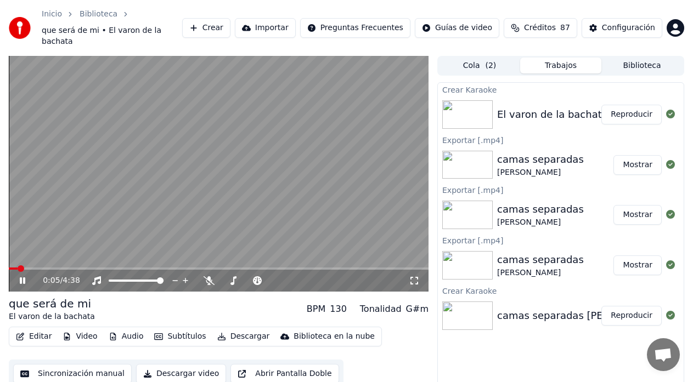
click at [13, 255] on video at bounding box center [219, 174] width 420 height 236
click at [15, 268] on span at bounding box center [12, 269] width 6 height 2
click at [231, 329] on button "Descargar" at bounding box center [243, 336] width 61 height 15
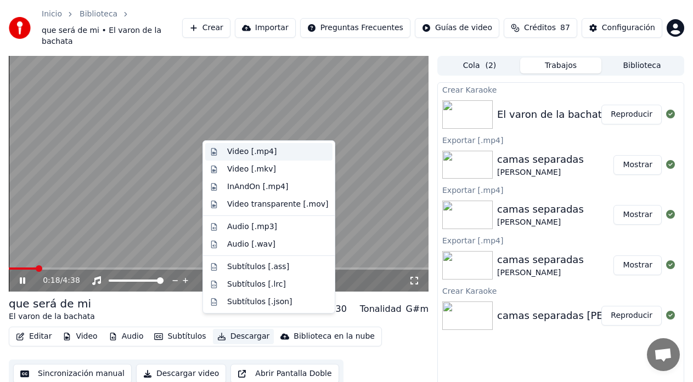
click at [234, 152] on div "Video [.mp4]" at bounding box center [251, 151] width 49 height 11
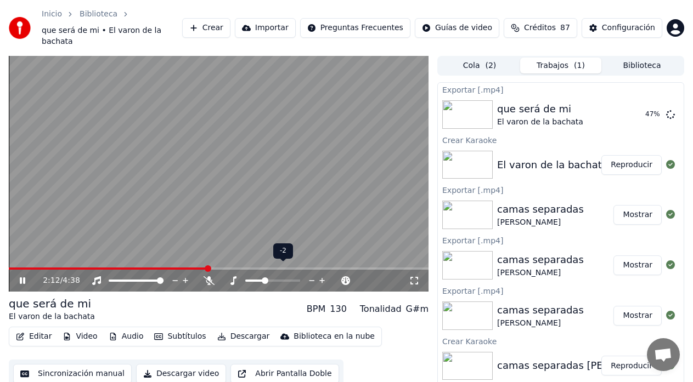
click at [313, 275] on icon at bounding box center [312, 280] width 10 height 11
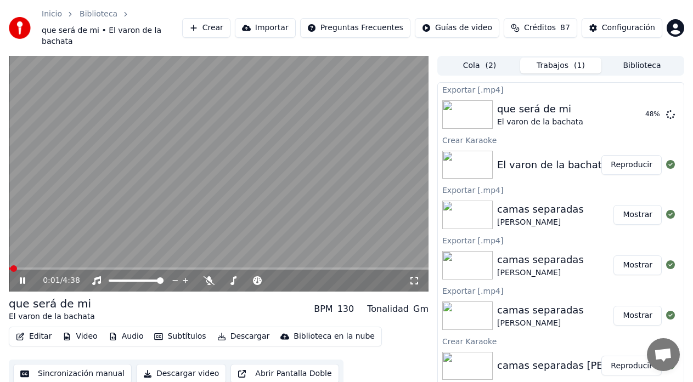
click at [10, 268] on span at bounding box center [10, 269] width 2 height 2
click at [12, 268] on span at bounding box center [10, 269] width 3 height 2
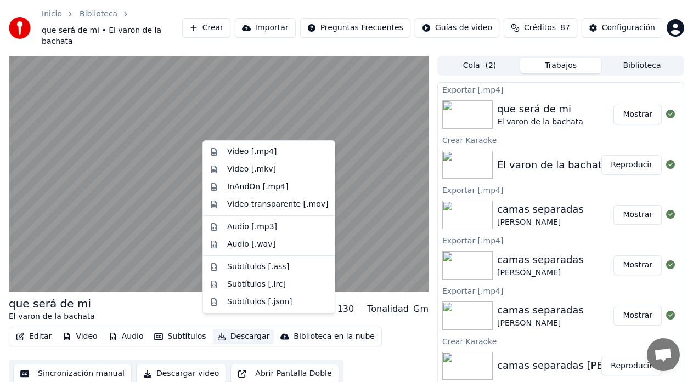
click at [218, 333] on icon "button" at bounding box center [221, 337] width 9 height 8
click at [251, 159] on div "Video [.mp4]" at bounding box center [268, 152] width 127 height 18
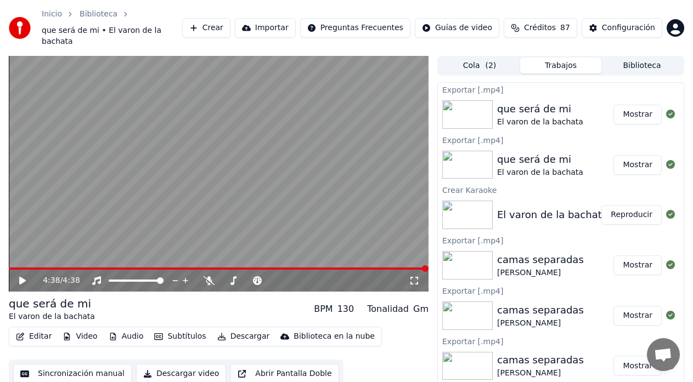
click at [229, 18] on button "Crear" at bounding box center [206, 28] width 48 height 20
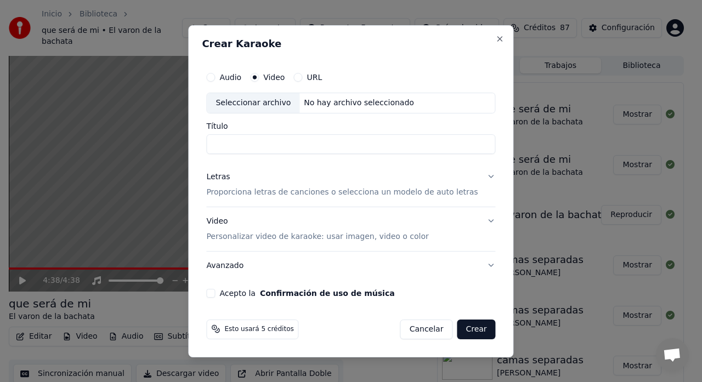
click at [251, 105] on div "Seleccionar archivo" at bounding box center [253, 103] width 93 height 20
type input "**********"
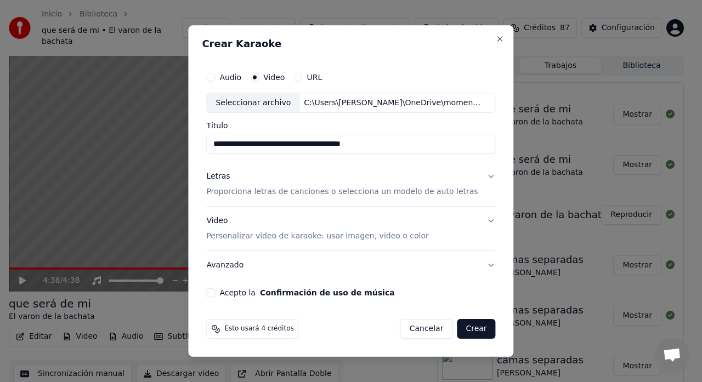
click at [230, 178] on div "Letras" at bounding box center [218, 177] width 24 height 11
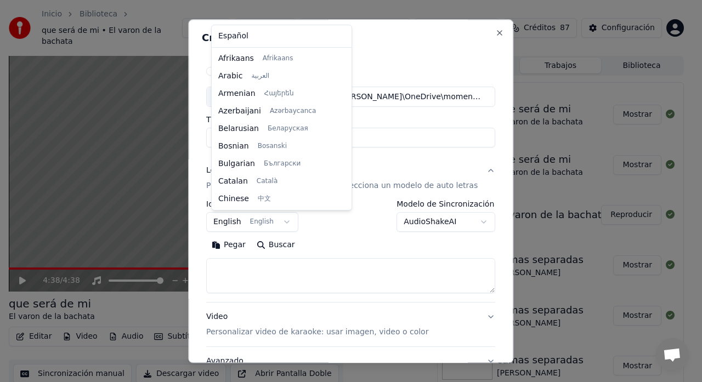
click at [247, 220] on body "Inicio Biblioteca que será de mi • El varon de la bachata Crear Importar Pregun…" at bounding box center [346, 191] width 693 height 382
select select "**"
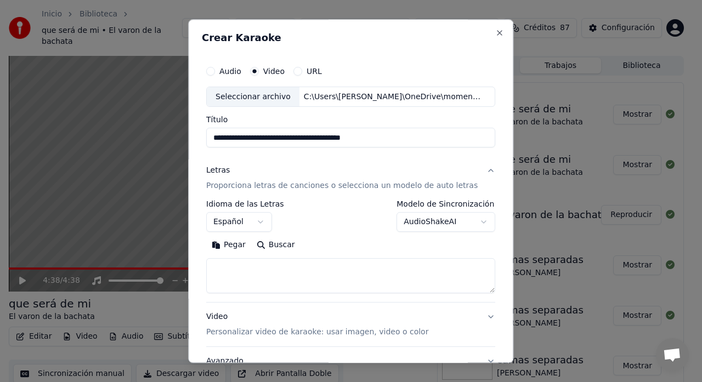
paste textarea "**********"
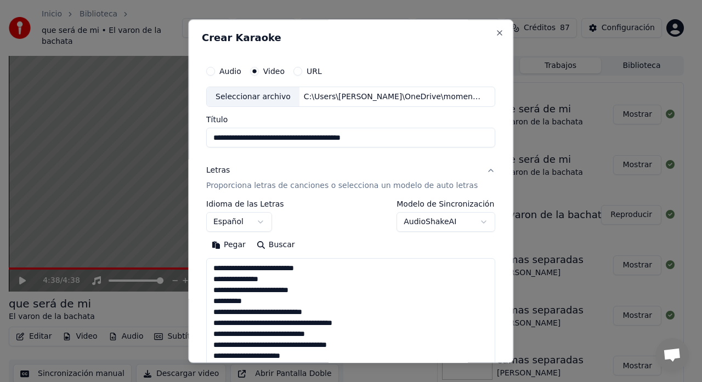
scroll to position [211, 0]
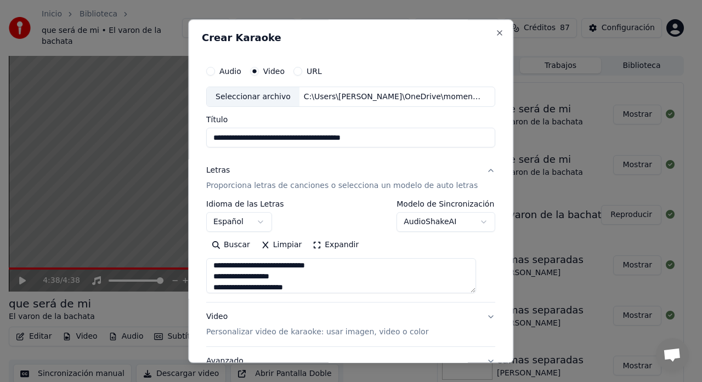
click at [286, 281] on textarea "**********" at bounding box center [341, 276] width 270 height 35
click at [327, 267] on textarea "**********" at bounding box center [341, 276] width 270 height 35
click at [253, 270] on textarea "**********" at bounding box center [341, 276] width 270 height 35
click at [256, 269] on textarea "**********" at bounding box center [341, 276] width 270 height 35
click at [226, 270] on textarea "**********" at bounding box center [341, 276] width 270 height 35
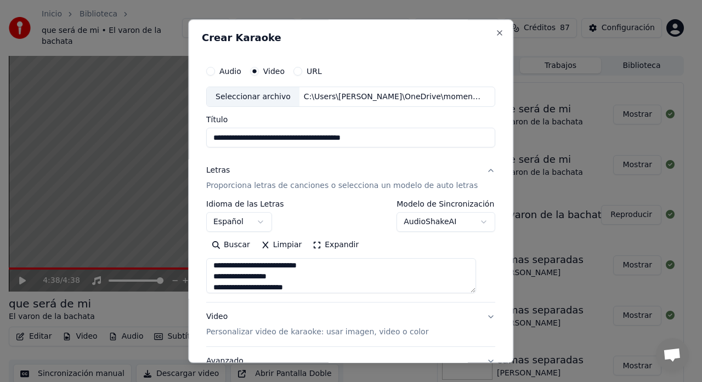
click at [318, 287] on textarea "**********" at bounding box center [341, 276] width 270 height 35
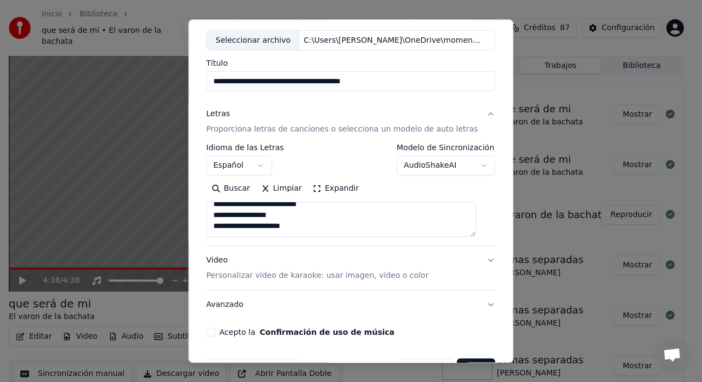
scroll to position [17, 0]
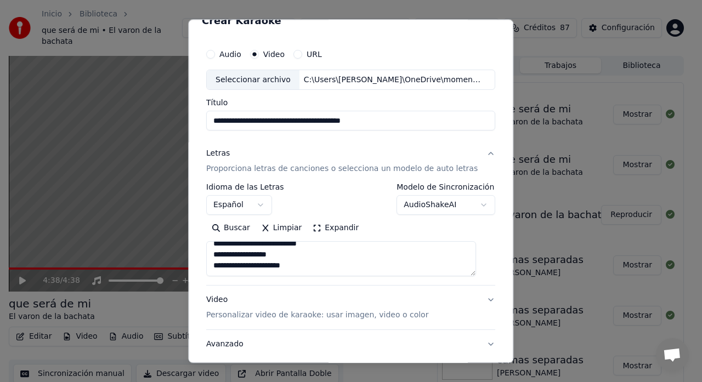
click at [334, 264] on textarea "**********" at bounding box center [341, 259] width 270 height 35
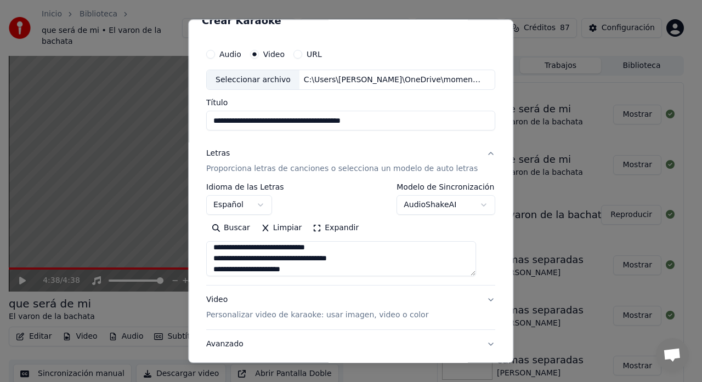
click at [301, 274] on textarea "**********" at bounding box center [341, 259] width 270 height 35
click at [361, 259] on textarea "**********" at bounding box center [341, 259] width 270 height 35
click at [346, 250] on textarea "**********" at bounding box center [341, 259] width 270 height 35
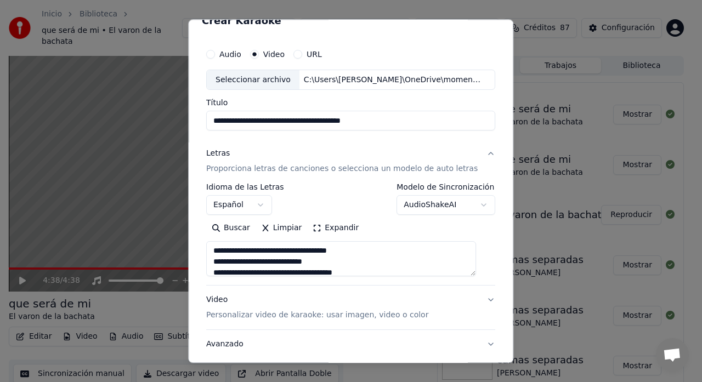
click at [375, 274] on textarea "**********" at bounding box center [341, 259] width 270 height 35
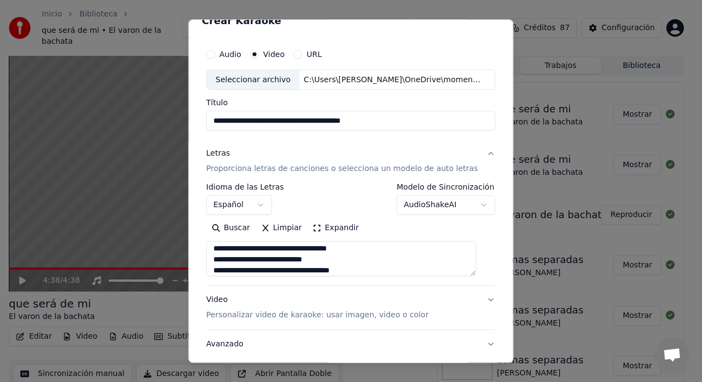
click at [372, 252] on textarea "**********" at bounding box center [341, 259] width 270 height 35
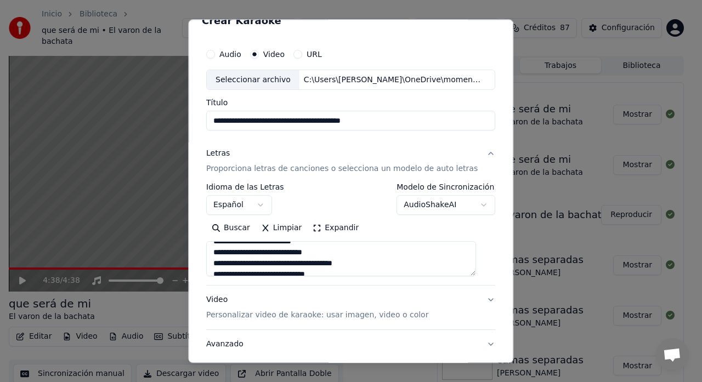
click at [376, 263] on textarea "**********" at bounding box center [341, 259] width 270 height 35
click at [319, 247] on textarea "**********" at bounding box center [341, 259] width 270 height 35
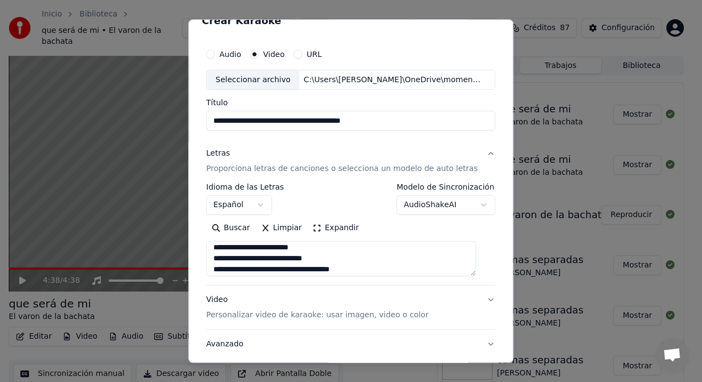
scroll to position [81, 0]
click at [303, 260] on textarea "**********" at bounding box center [341, 259] width 270 height 35
click at [362, 253] on textarea "**********" at bounding box center [341, 259] width 270 height 35
click at [340, 258] on textarea "**********" at bounding box center [341, 259] width 270 height 35
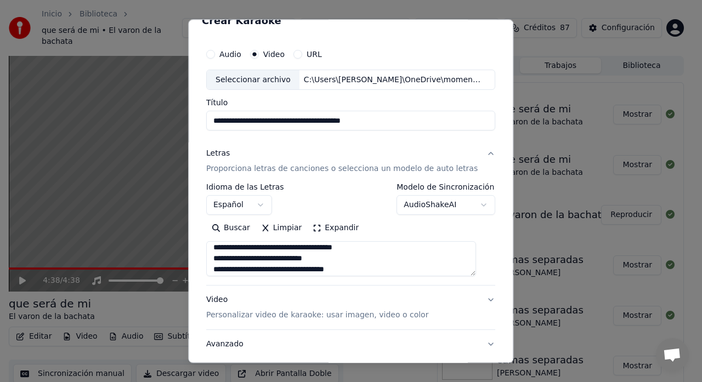
click at [370, 247] on textarea "**********" at bounding box center [341, 259] width 270 height 35
click at [259, 251] on textarea "**********" at bounding box center [341, 259] width 270 height 35
click at [282, 248] on textarea "**********" at bounding box center [341, 259] width 270 height 35
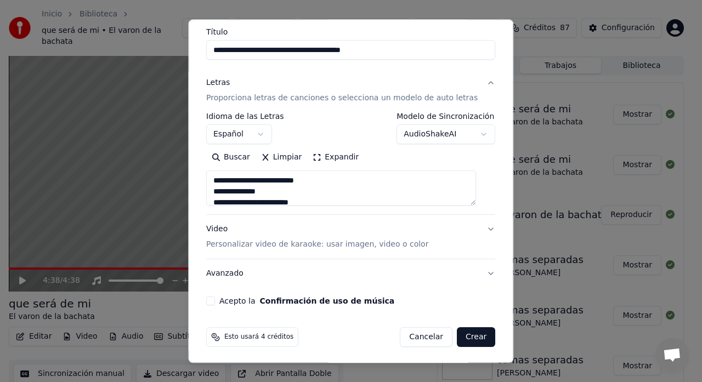
scroll to position [90, 0]
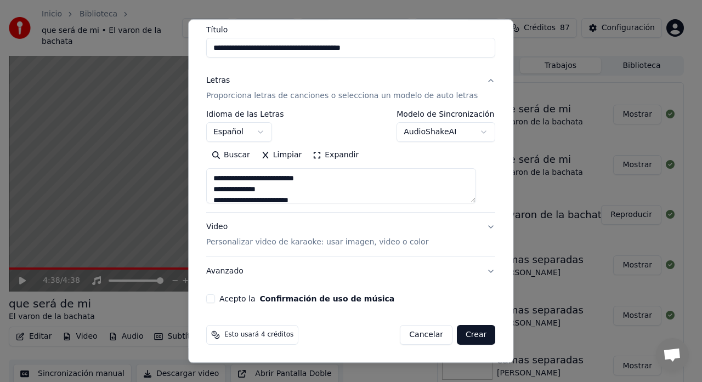
type textarea "**********"
click at [221, 242] on p "Personalizar video de karaoke: usar imagen, video o color" at bounding box center [317, 243] width 222 height 11
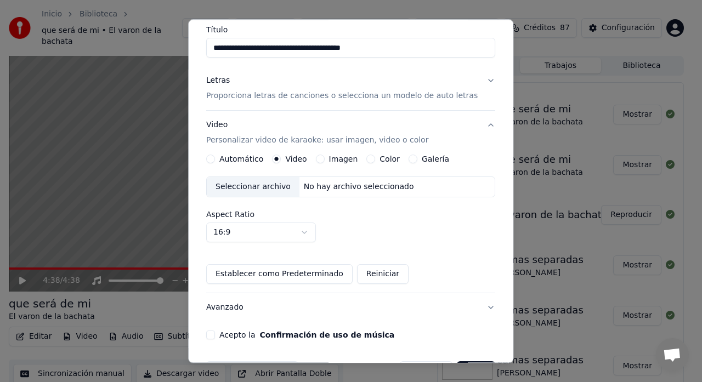
click at [410, 163] on button "Galería" at bounding box center [413, 159] width 9 height 9
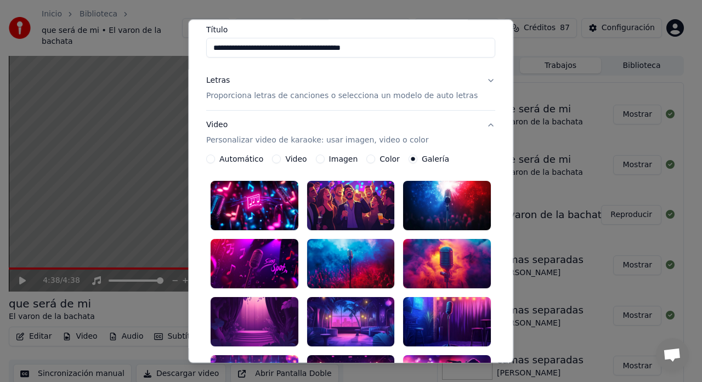
click at [344, 265] on div at bounding box center [351, 264] width 88 height 49
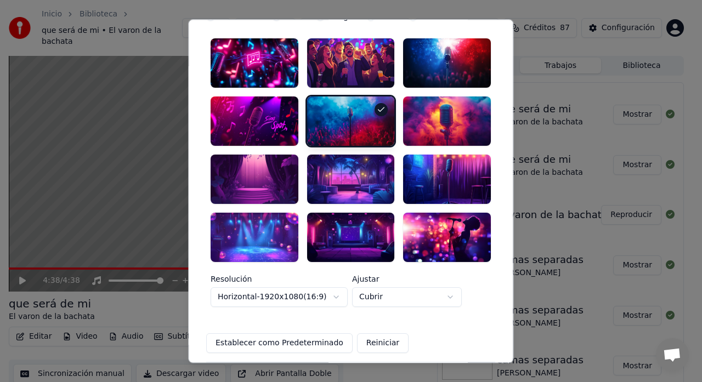
scroll to position [236, 0]
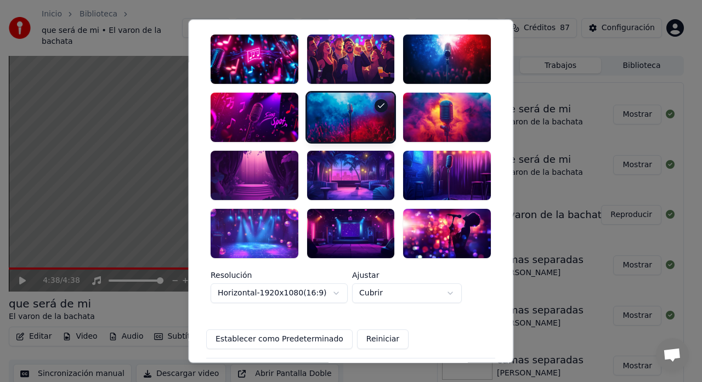
click at [418, 167] on div at bounding box center [448, 175] width 88 height 49
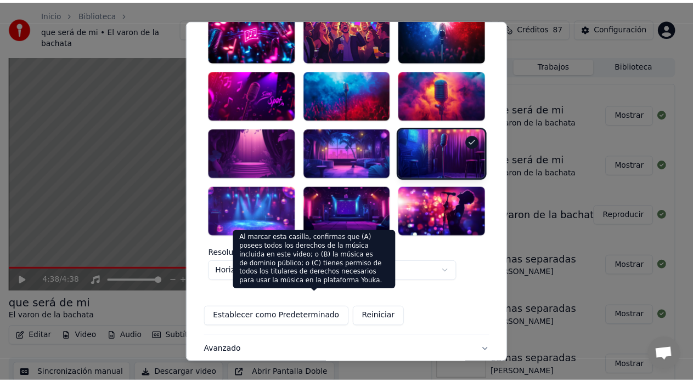
scroll to position [324, 0]
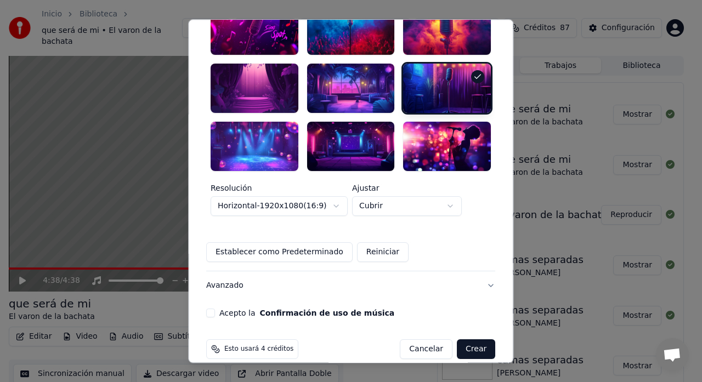
click at [215, 309] on button "Acepto la Confirmación de uso de música" at bounding box center [210, 313] width 9 height 9
click at [460, 340] on button "Crear" at bounding box center [476, 350] width 38 height 20
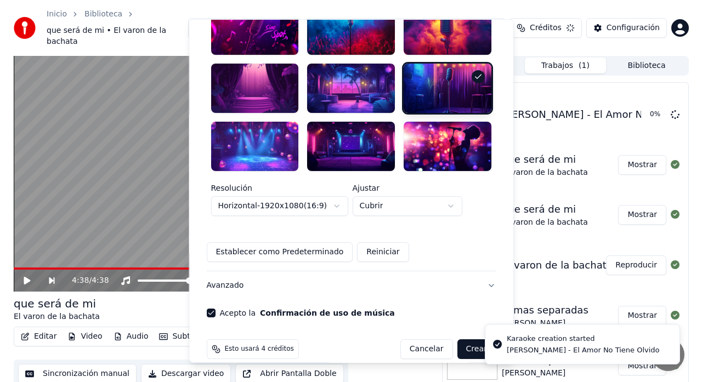
scroll to position [127, 0]
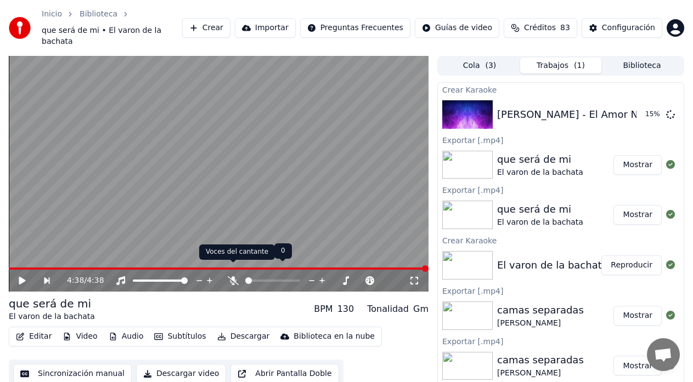
click at [230, 276] on icon at bounding box center [233, 280] width 11 height 9
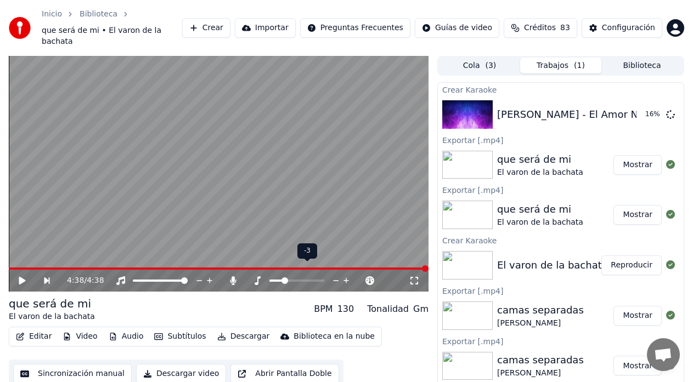
click at [347, 275] on icon at bounding box center [346, 280] width 10 height 11
click at [624, 105] on button "Reproducir" at bounding box center [631, 115] width 60 height 20
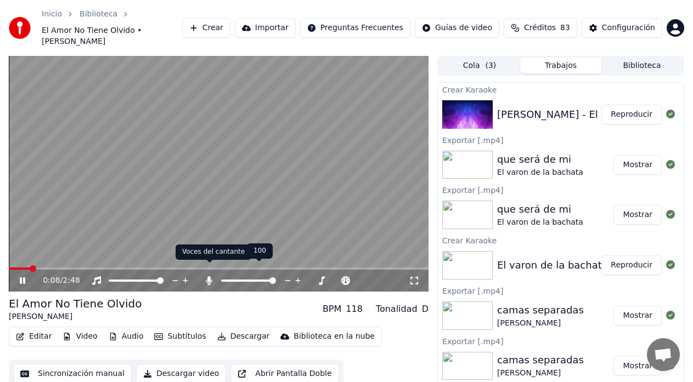
click at [208, 276] on icon at bounding box center [209, 280] width 6 height 9
click at [208, 276] on icon at bounding box center [209, 280] width 11 height 9
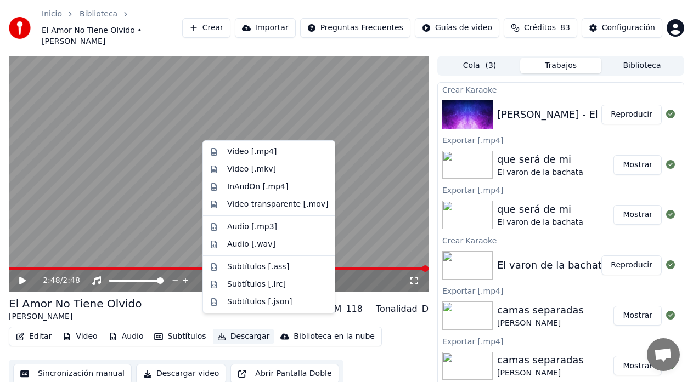
click at [227, 329] on button "Descargar" at bounding box center [243, 336] width 61 height 15
click at [246, 156] on div "Video [.mp4]" at bounding box center [251, 151] width 49 height 11
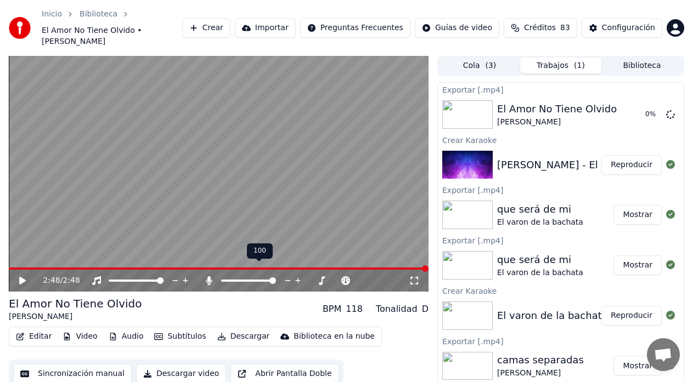
click at [208, 276] on icon at bounding box center [209, 280] width 6 height 9
click at [20, 277] on icon at bounding box center [22, 281] width 7 height 8
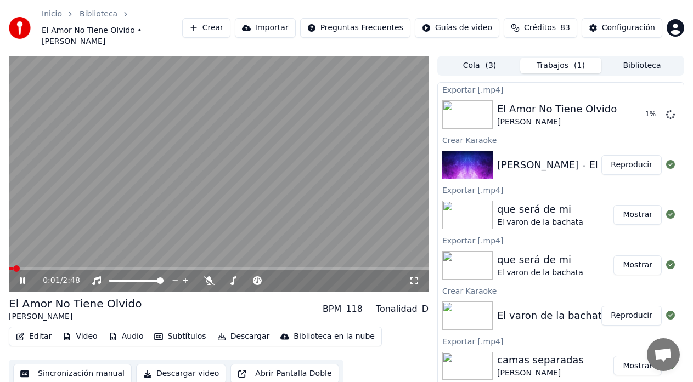
drag, startPoint x: 415, startPoint y: 269, endPoint x: 415, endPoint y: 282, distance: 13.2
click at [415, 276] on icon at bounding box center [414, 280] width 11 height 9
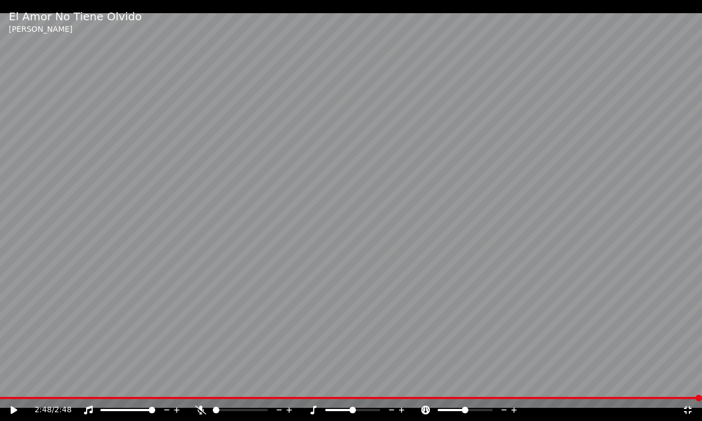
click at [689, 415] on div "2:48 / 2:48" at bounding box center [350, 410] width 693 height 11
click at [692, 409] on icon at bounding box center [688, 410] width 8 height 8
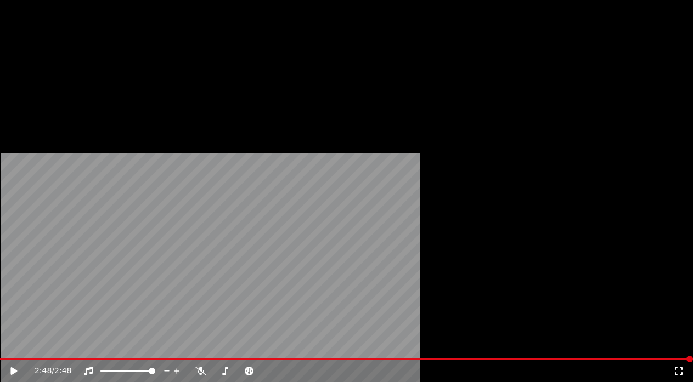
click at [225, 109] on button "Descargar" at bounding box center [243, 100] width 61 height 15
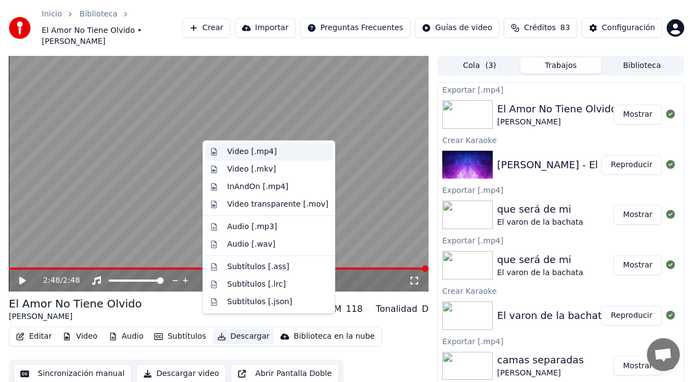
click at [237, 150] on div "Video [.mp4]" at bounding box center [251, 151] width 49 height 11
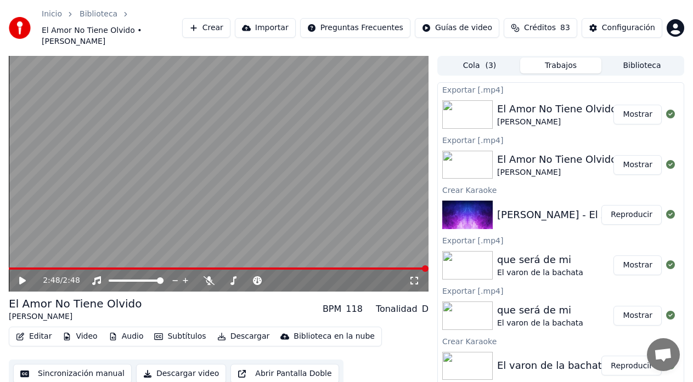
click at [230, 19] on button "Crear" at bounding box center [206, 28] width 48 height 20
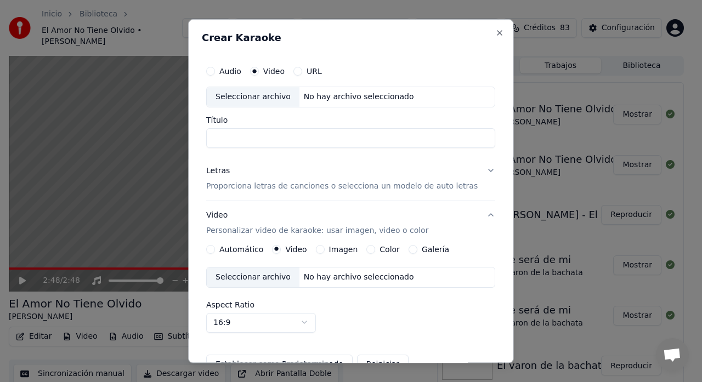
click at [252, 99] on div "Seleccionar archivo" at bounding box center [253, 97] width 93 height 20
type input "**********"
click at [238, 143] on input "**********" at bounding box center [350, 138] width 289 height 20
click at [222, 179] on div "Letras Proporciona letras de canciones o selecciona un modelo de auto letras" at bounding box center [342, 179] width 272 height 26
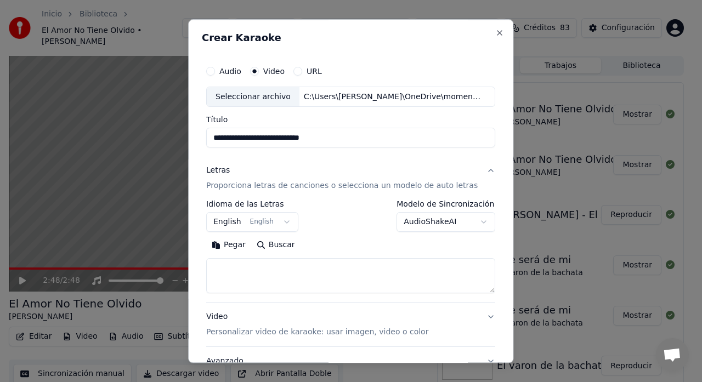
click at [230, 225] on body "Inicio Biblioteca El Amor No Tiene Olvido • [PERSON_NAME] Crear Importar Pregun…" at bounding box center [346, 191] width 693 height 382
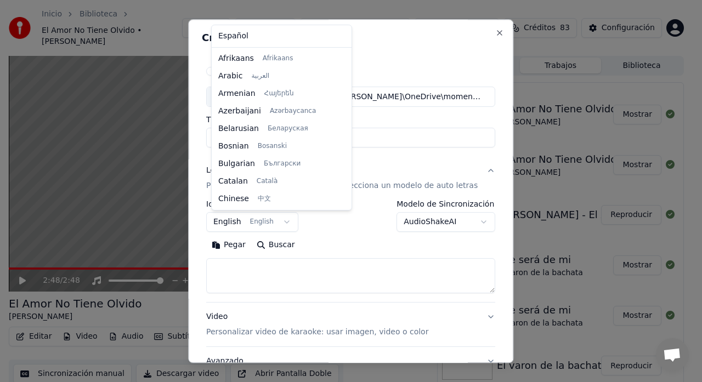
scroll to position [88, 0]
select select "**"
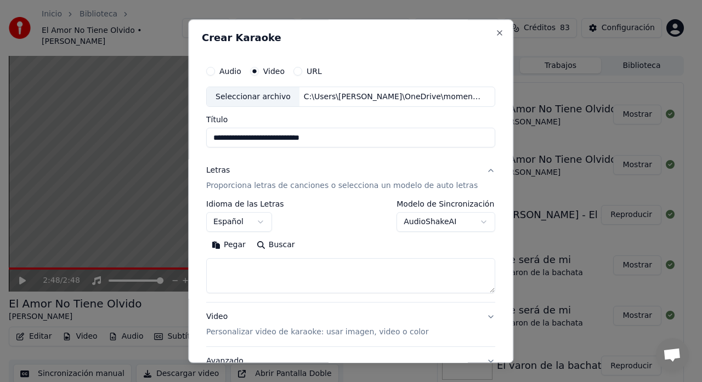
click at [236, 264] on textarea at bounding box center [350, 276] width 289 height 35
paste textarea "**********"
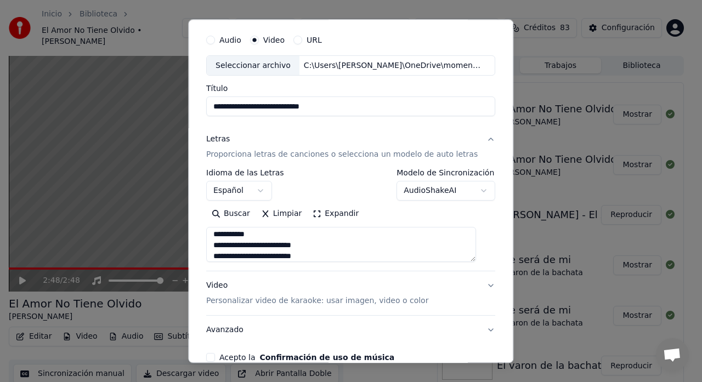
scroll to position [73, 0]
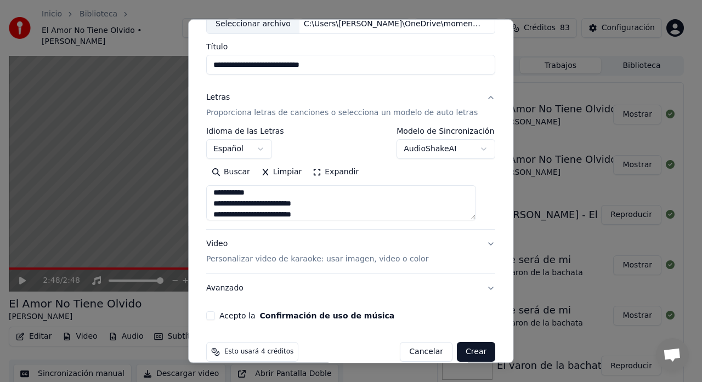
type textarea "**********"
click at [239, 265] on p "Personalizar video de karaoke: usar imagen, video o color" at bounding box center [317, 260] width 222 height 11
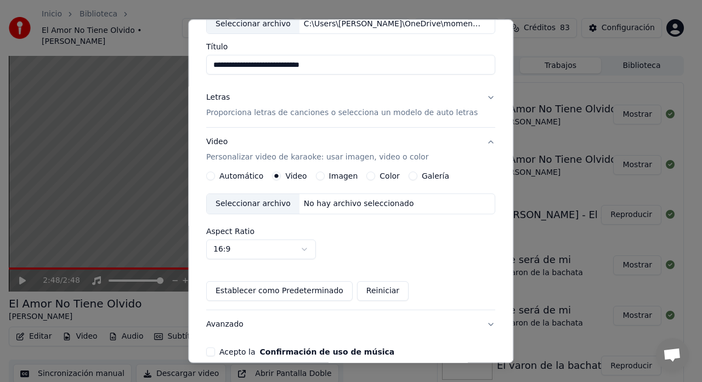
click at [409, 177] on button "Galería" at bounding box center [413, 176] width 9 height 9
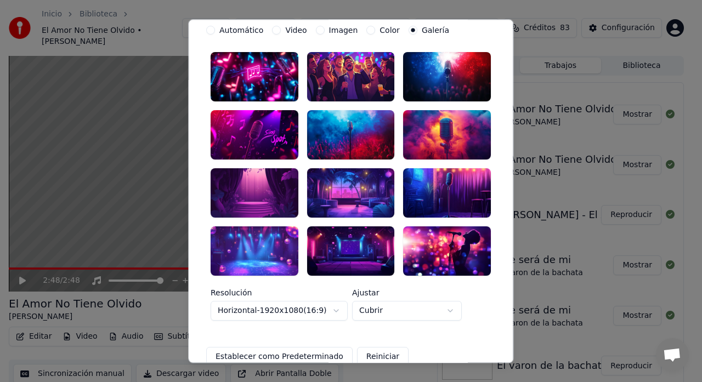
scroll to position [219, 0]
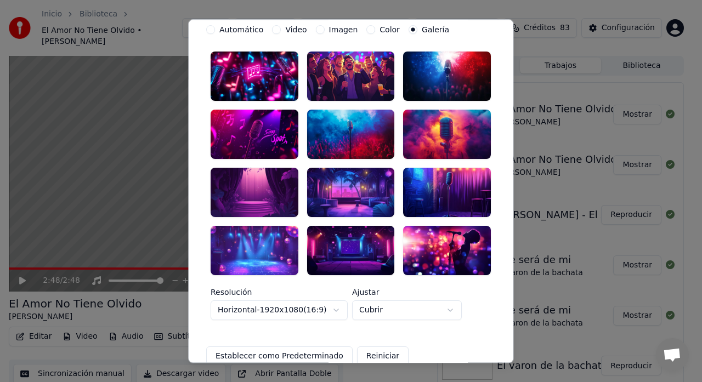
click at [437, 188] on div at bounding box center [448, 192] width 88 height 49
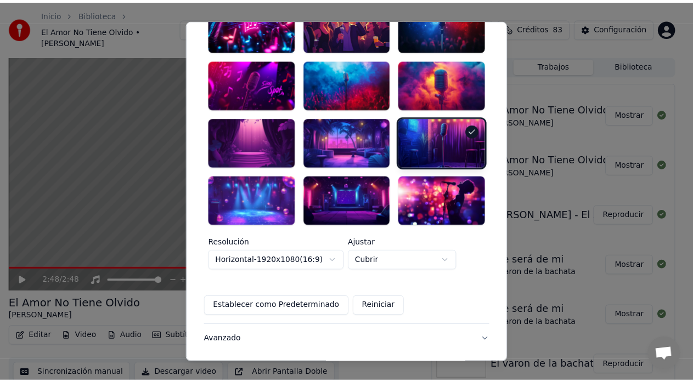
scroll to position [324, 0]
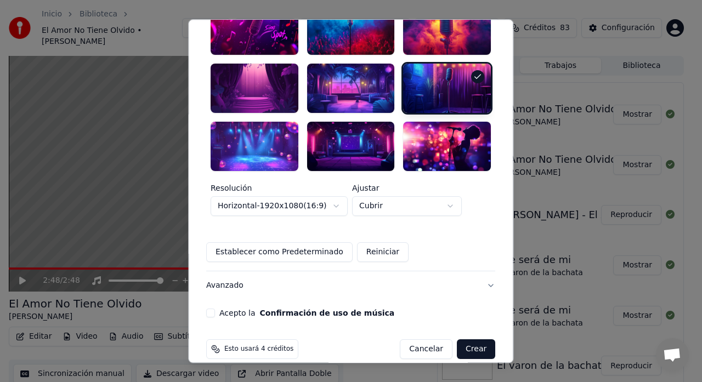
click at [215, 309] on button "Acepto la Confirmación de uso de música" at bounding box center [210, 313] width 9 height 9
click at [465, 340] on button "Crear" at bounding box center [476, 350] width 38 height 20
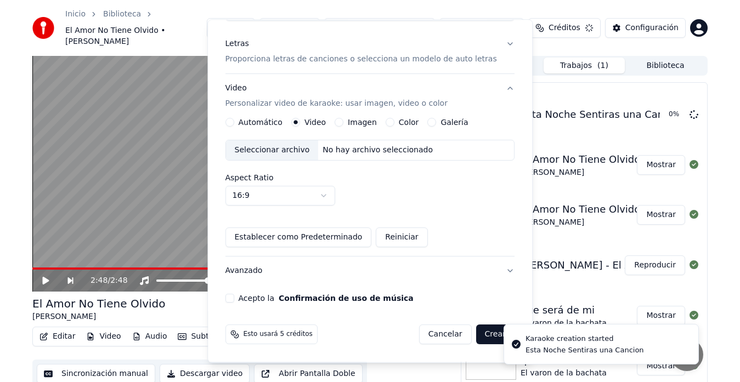
scroll to position [127, 0]
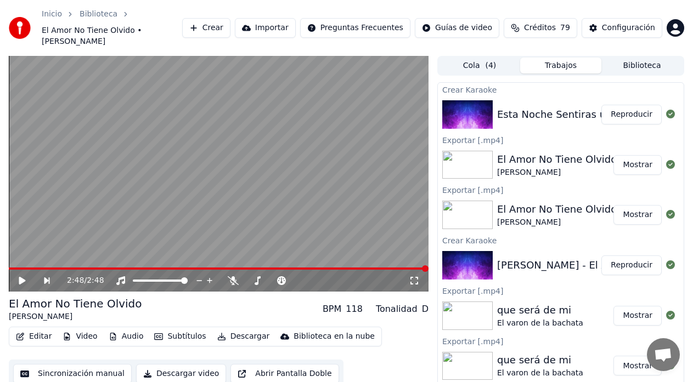
click at [617, 106] on button "Reproducir" at bounding box center [631, 115] width 60 height 20
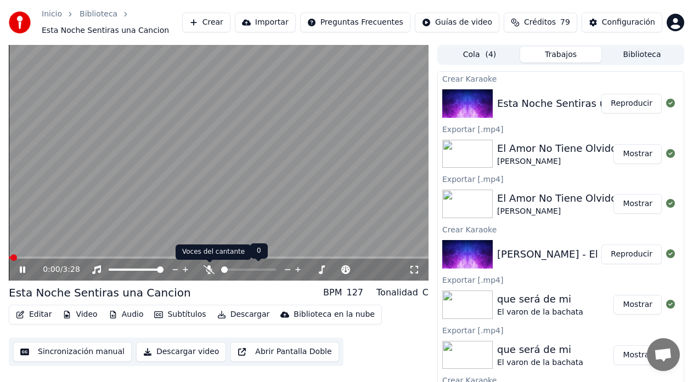
click at [207, 265] on icon at bounding box center [209, 269] width 11 height 9
click at [204, 270] on icon at bounding box center [209, 269] width 11 height 9
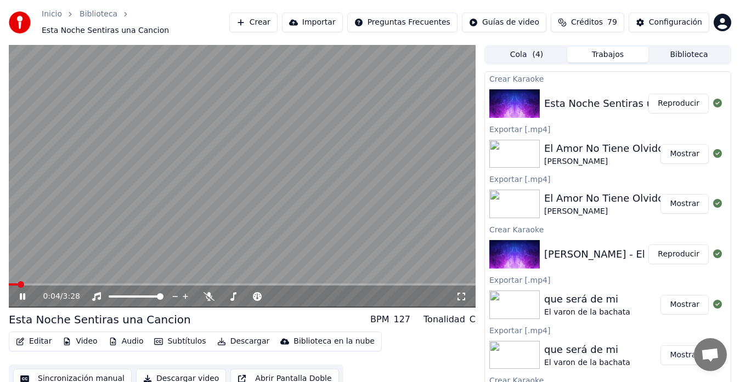
click at [17, 284] on span at bounding box center [13, 285] width 9 height 2
drag, startPoint x: 30, startPoint y: 275, endPoint x: 9, endPoint y: 279, distance: 20.6
click at [27, 276] on video at bounding box center [242, 176] width 467 height 263
click at [13, 284] on span at bounding box center [11, 285] width 4 height 2
click at [204, 292] on icon at bounding box center [209, 296] width 11 height 9
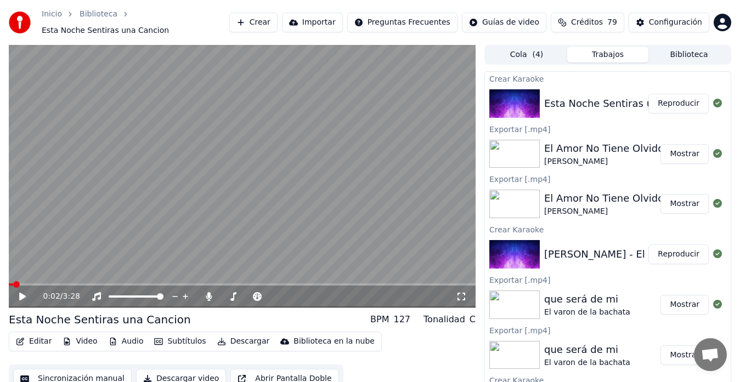
click at [22, 293] on icon at bounding box center [22, 297] width 7 height 8
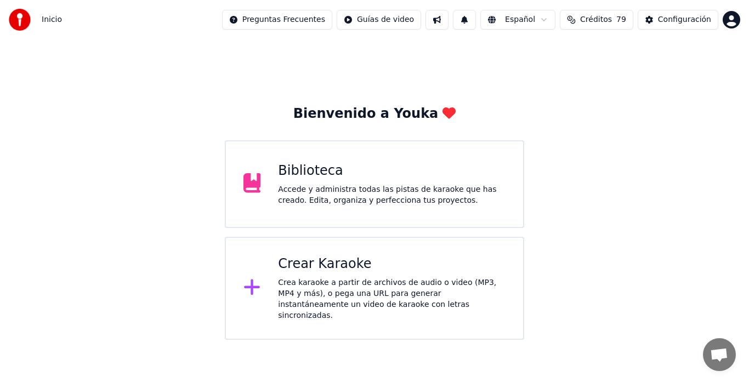
click at [321, 204] on div "Accede y administra todas las pistas de karaoke que has creado. Edita, organiza…" at bounding box center [392, 195] width 228 height 22
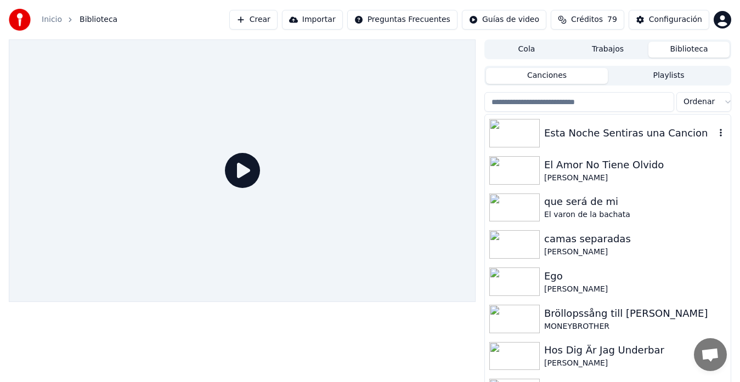
click at [604, 139] on div "Esta Noche Sentiras una Cancion" at bounding box center [629, 133] width 171 height 15
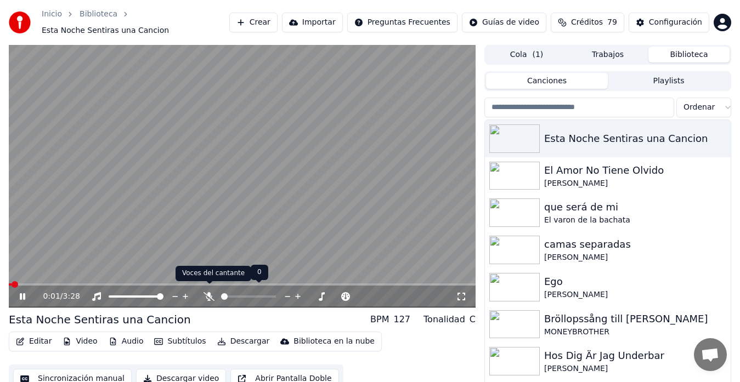
click at [209, 292] on icon at bounding box center [209, 296] width 11 height 9
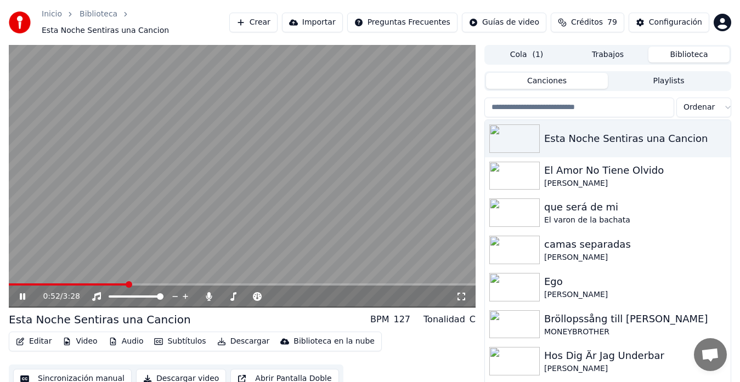
click at [56, 376] on button "Sincronización manual" at bounding box center [72, 379] width 118 height 20
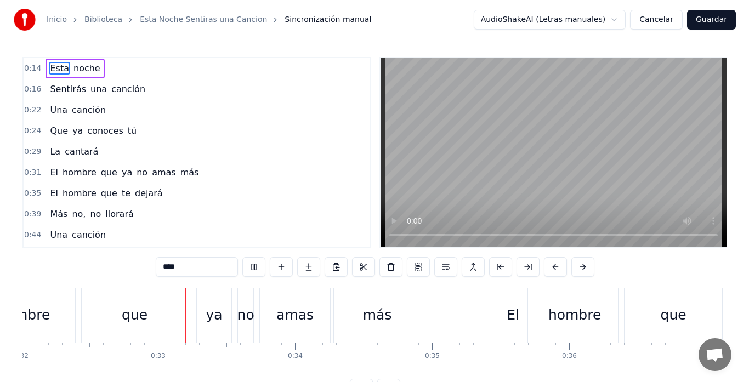
scroll to position [0, 4404]
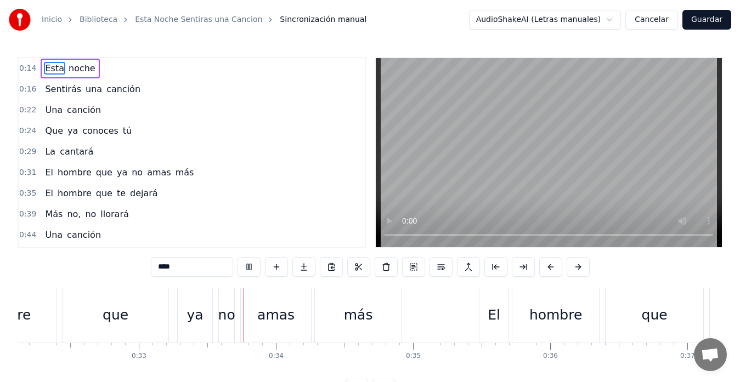
click at [700, 19] on button "Guardar" at bounding box center [706, 20] width 49 height 20
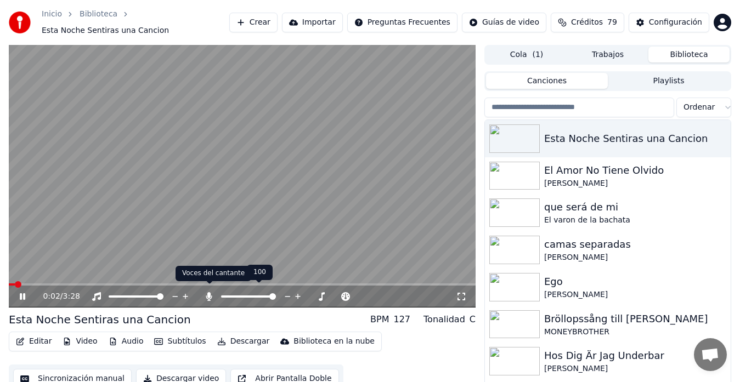
click at [205, 292] on icon at bounding box center [209, 296] width 11 height 9
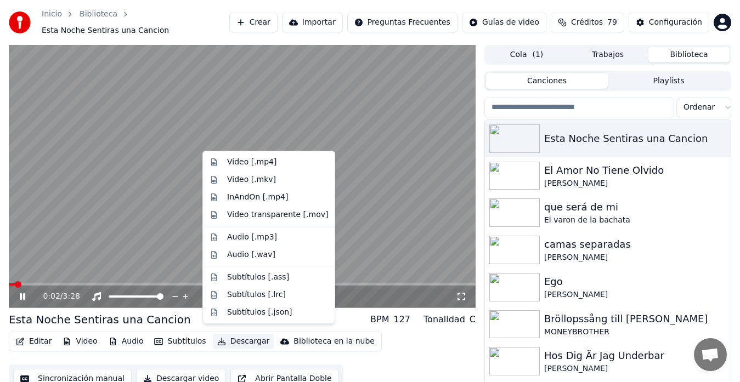
click at [224, 334] on button "Descargar" at bounding box center [243, 341] width 61 height 15
click at [238, 160] on div "Video [.mp4]" at bounding box center [251, 162] width 49 height 11
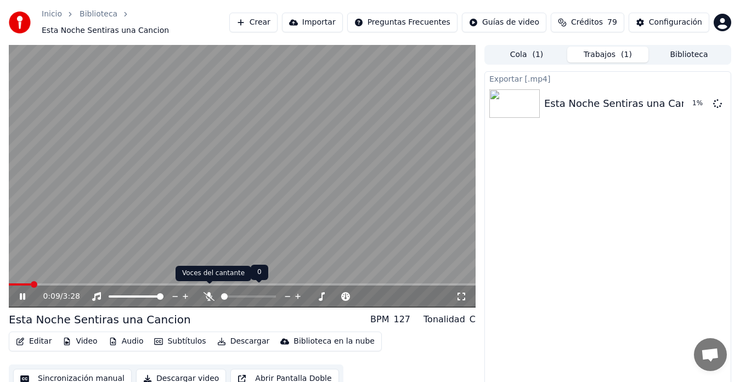
click at [210, 292] on icon at bounding box center [209, 296] width 11 height 9
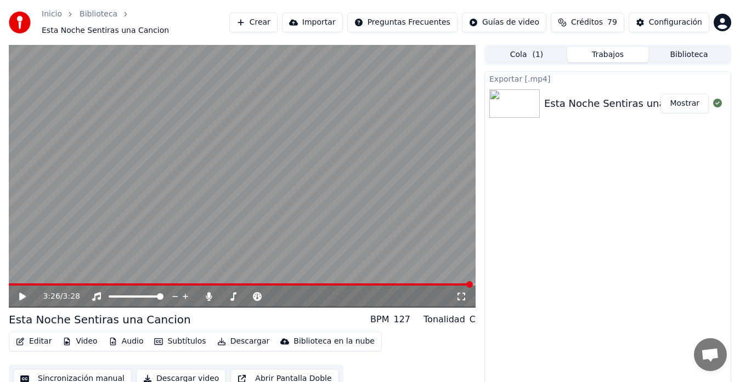
click at [20, 296] on div "3:26 / 3:28" at bounding box center [242, 296] width 458 height 11
click at [21, 293] on icon at bounding box center [22, 297] width 7 height 8
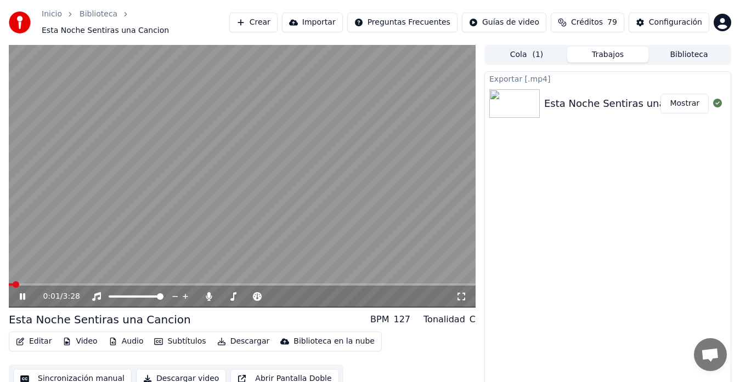
click at [21, 293] on icon at bounding box center [22, 296] width 5 height 7
click at [229, 337] on button "Descargar" at bounding box center [243, 341] width 61 height 15
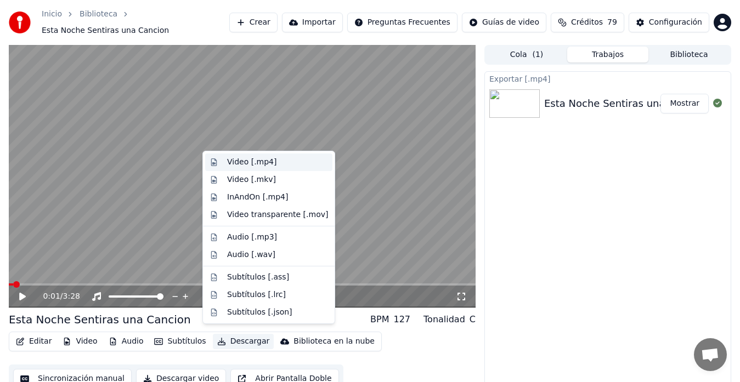
click at [233, 163] on div "Video [.mp4]" at bounding box center [251, 162] width 49 height 11
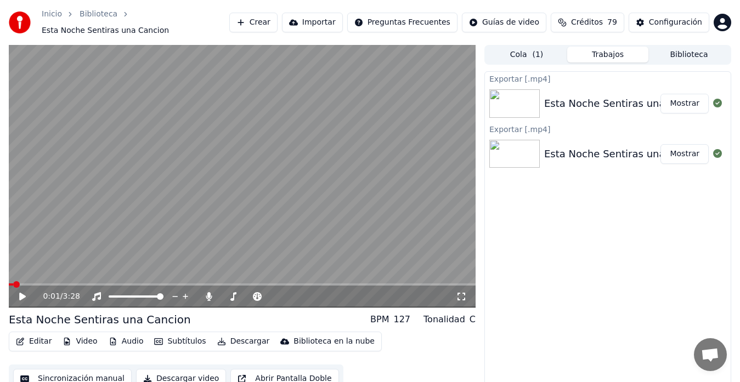
click at [273, 19] on button "Crear" at bounding box center [253, 23] width 48 height 20
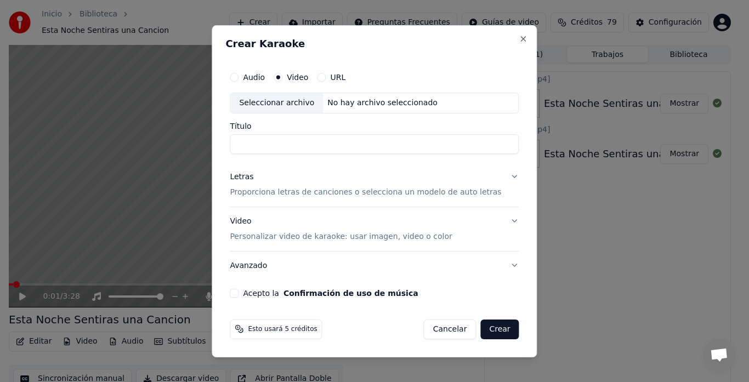
click at [274, 103] on div "Seleccionar archivo" at bounding box center [276, 103] width 93 height 20
click at [281, 105] on div "Seleccionar archivo" at bounding box center [276, 103] width 93 height 20
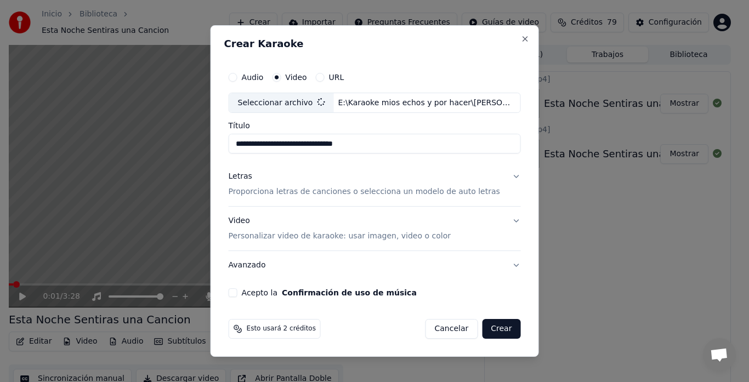
type input "**********"
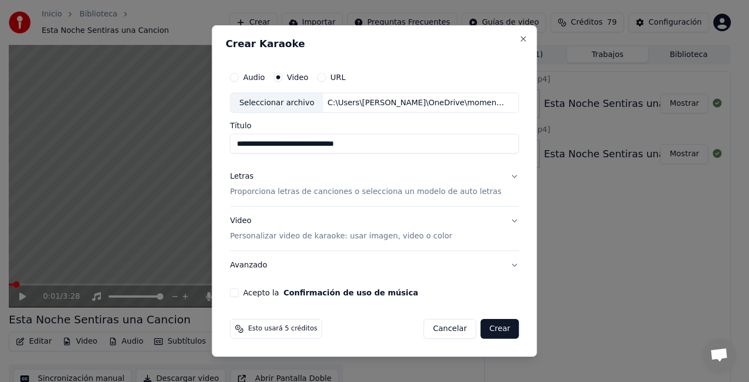
click at [256, 196] on p "Proporciona letras de canciones o selecciona un modelo de auto letras" at bounding box center [366, 192] width 272 height 11
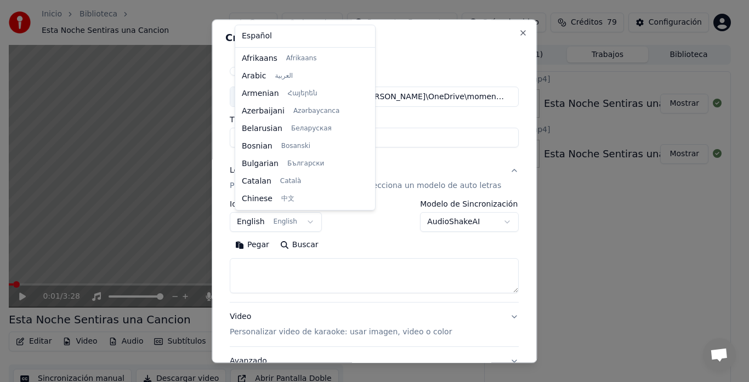
click at [270, 225] on body "**********" at bounding box center [370, 191] width 740 height 382
select select "**"
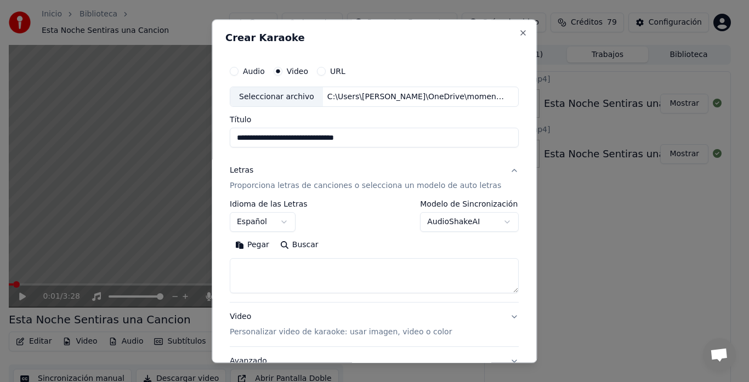
click at [268, 265] on textarea at bounding box center [374, 276] width 289 height 35
click at [260, 265] on textarea at bounding box center [374, 276] width 289 height 35
paste textarea "**********"
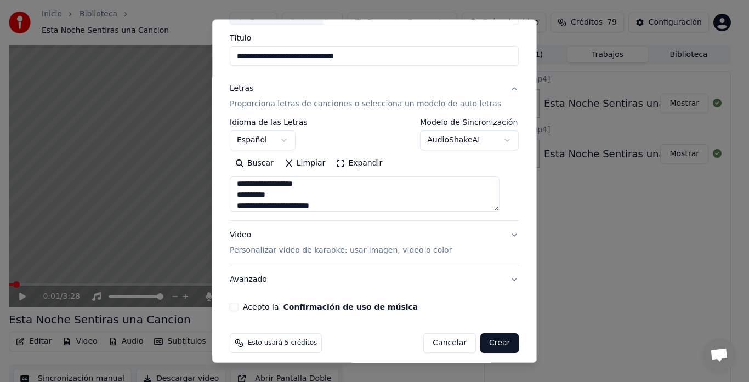
scroll to position [90, 0]
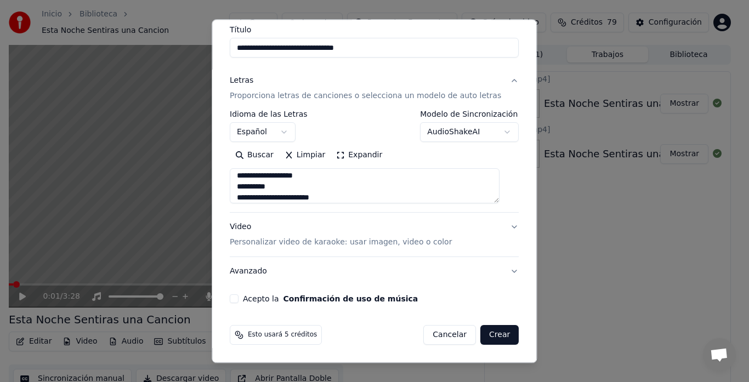
type textarea "**********"
click at [242, 234] on div "Video Personalizar video de karaoke: usar imagen, video o color" at bounding box center [341, 235] width 222 height 26
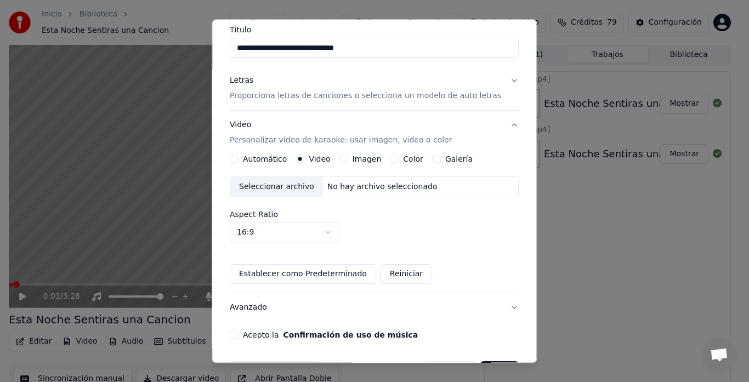
click at [268, 194] on div "Seleccionar archivo" at bounding box center [276, 188] width 93 height 20
click at [341, 160] on button "Imagen" at bounding box center [344, 159] width 9 height 9
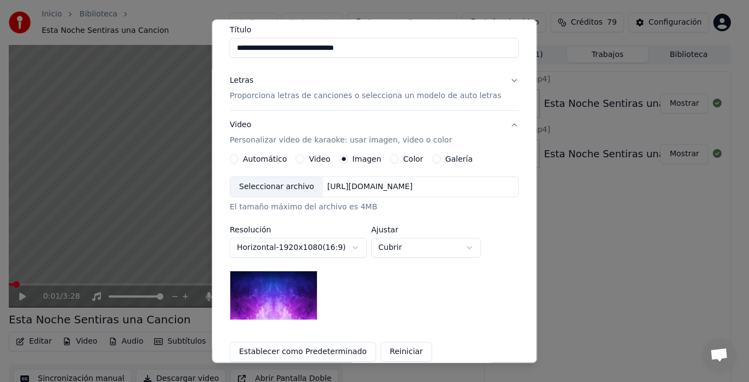
click at [284, 187] on div "Seleccionar archivo" at bounding box center [276, 188] width 93 height 20
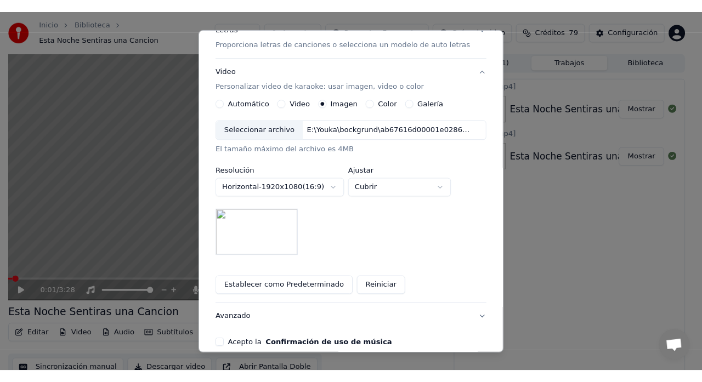
scroll to position [204, 0]
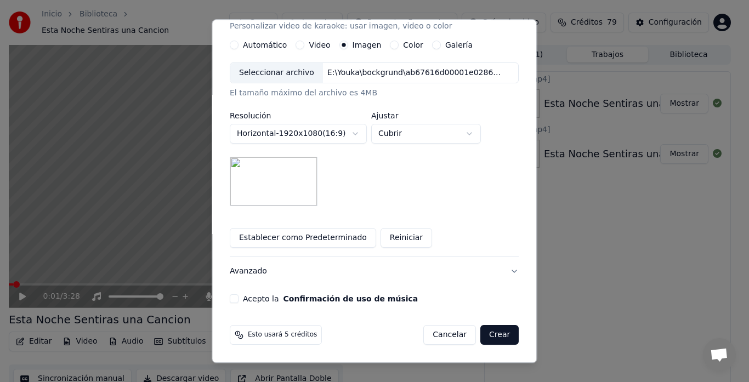
click at [239, 300] on button "Acepto la Confirmación de uso de música" at bounding box center [234, 299] width 9 height 9
click at [489, 338] on button "Crear" at bounding box center [500, 336] width 38 height 20
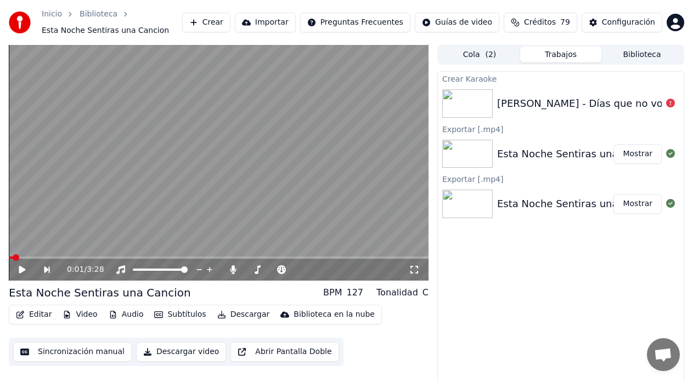
click at [571, 109] on div "Antonio Vega - Días que no volverán" at bounding box center [595, 103] width 196 height 15
click at [591, 113] on div "Antonio Vega - Días que no volverán" at bounding box center [561, 103] width 246 height 37
click at [610, 103] on div "Antonio Vega - Días que no volverán" at bounding box center [595, 103] width 196 height 15
click at [521, 108] on div "Antonio Vega - Días que no volverán" at bounding box center [595, 103] width 196 height 15
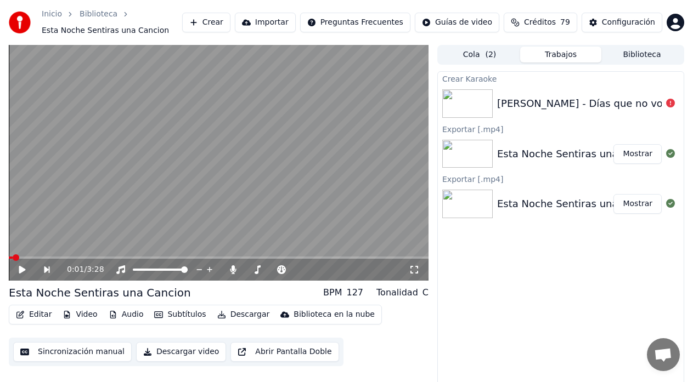
click at [521, 108] on div "Antonio Vega - Días que no volverán" at bounding box center [595, 103] width 196 height 15
click at [672, 102] on icon at bounding box center [670, 103] width 9 height 9
click at [230, 19] on button "Crear" at bounding box center [206, 23] width 48 height 20
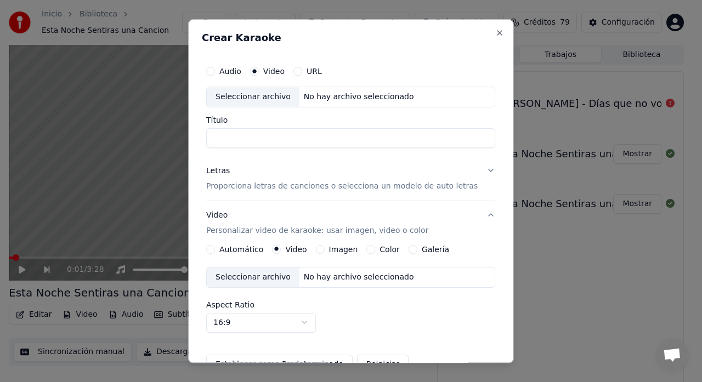
click at [256, 101] on div "Seleccionar archivo" at bounding box center [253, 97] width 93 height 20
type input "**********"
click at [248, 99] on div "Seleccionar archivo" at bounding box center [253, 97] width 93 height 20
click at [257, 192] on button "Letras Proporciona letras de canciones o selecciona un modelo de auto letras" at bounding box center [350, 179] width 289 height 44
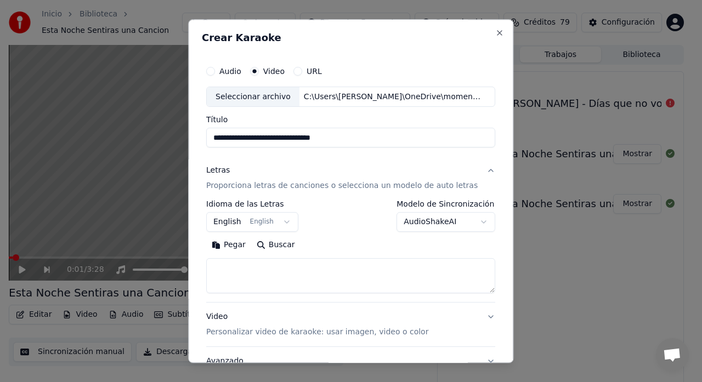
click at [242, 265] on textarea at bounding box center [350, 276] width 289 height 35
paste textarea "**********"
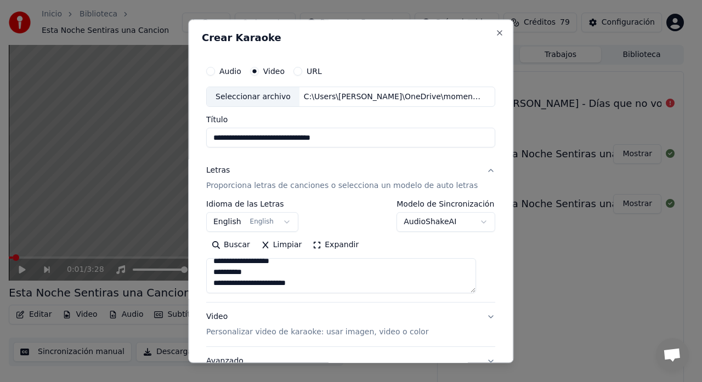
scroll to position [90, 0]
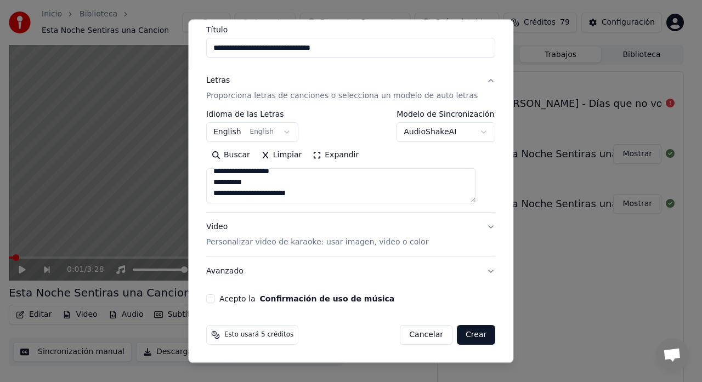
type textarea "**********"
click at [223, 245] on p "Personalizar video de karaoke: usar imagen, video o color" at bounding box center [317, 243] width 222 height 11
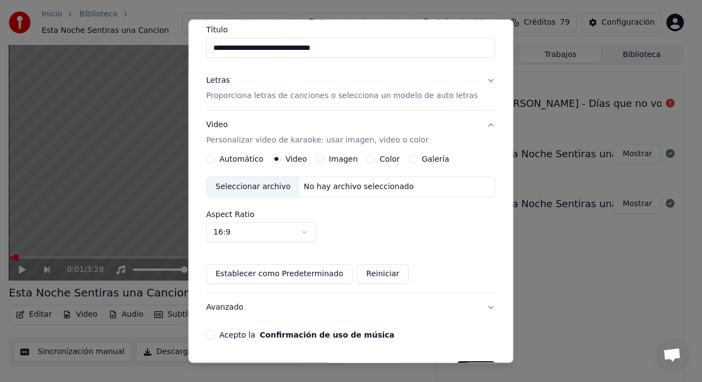
click at [326, 161] on div "Imagen" at bounding box center [337, 159] width 42 height 9
click at [320, 160] on button "Imagen" at bounding box center [320, 159] width 9 height 9
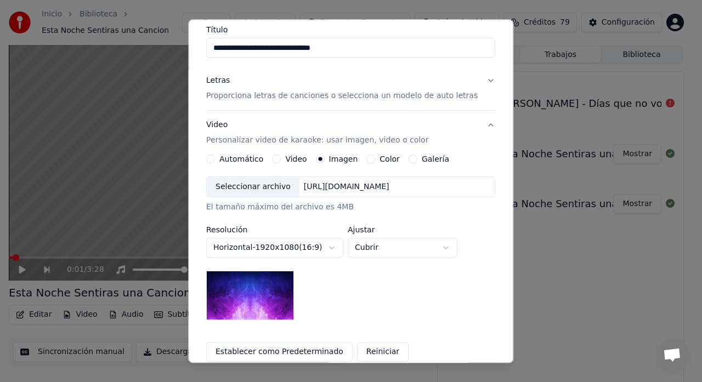
click at [238, 194] on div "Seleccionar archivo" at bounding box center [253, 188] width 93 height 20
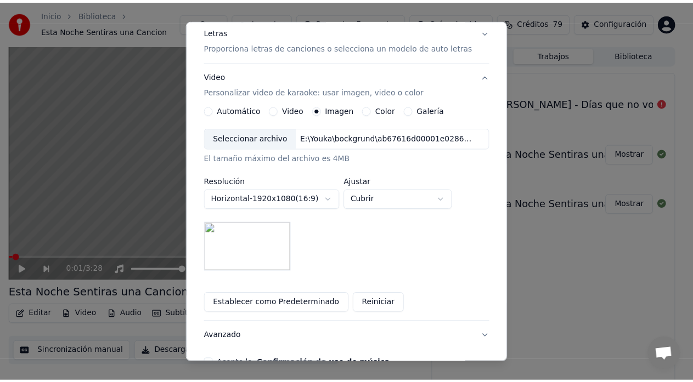
scroll to position [204, 0]
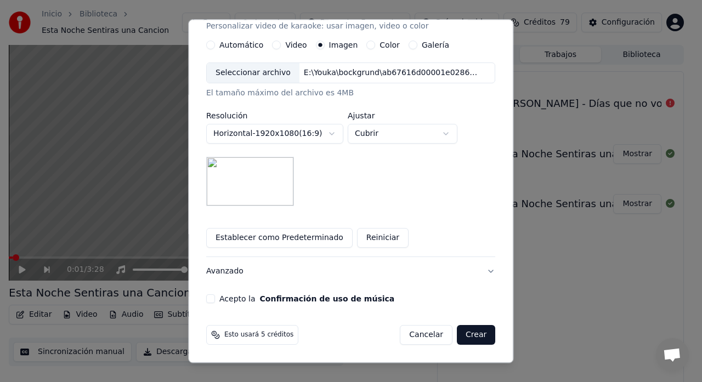
click at [215, 301] on button "Acepto la Confirmación de uso de música" at bounding box center [210, 299] width 9 height 9
click at [466, 336] on button "Crear" at bounding box center [476, 336] width 38 height 20
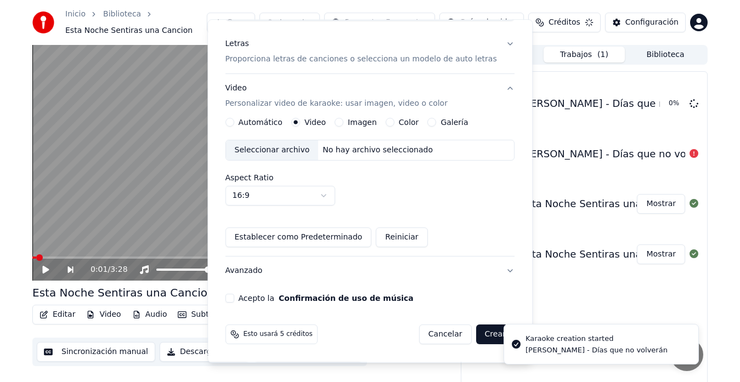
scroll to position [127, 0]
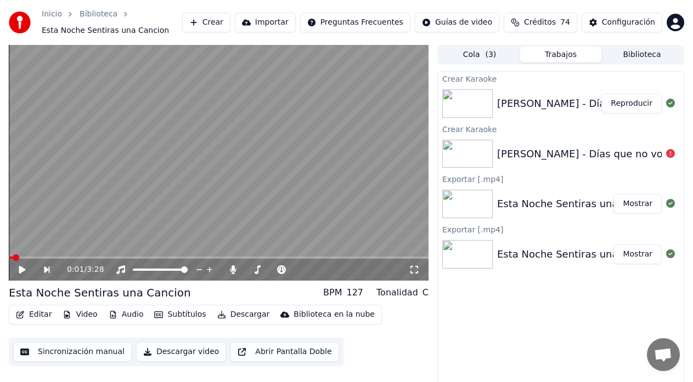
click at [627, 109] on button "Reproducir" at bounding box center [631, 104] width 60 height 20
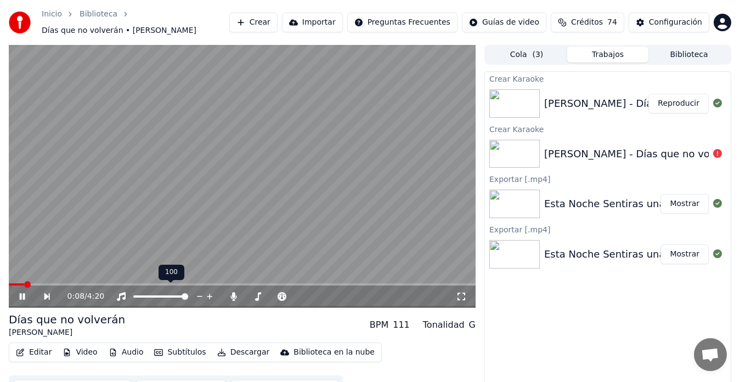
click at [143, 296] on span at bounding box center [160, 297] width 55 height 2
click at [139, 296] on span at bounding box center [136, 297] width 7 height 2
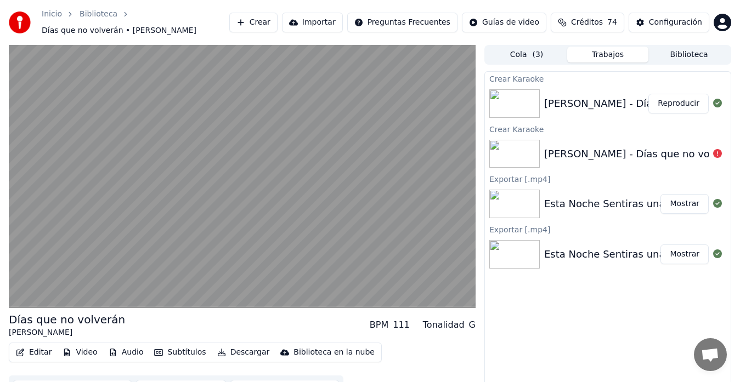
click at [73, 349] on button "Video" at bounding box center [79, 352] width 43 height 15
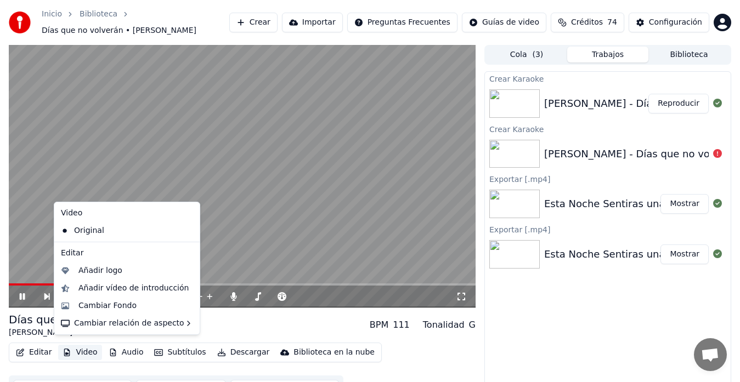
click at [372, 205] on video at bounding box center [242, 176] width 467 height 263
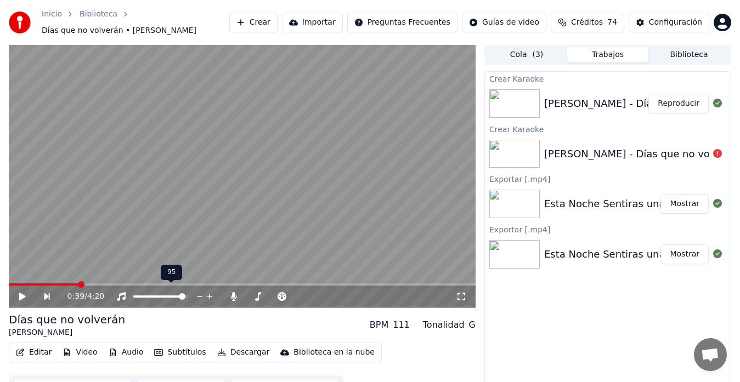
click at [185, 293] on span at bounding box center [182, 296] width 7 height 7
click at [182, 293] on span at bounding box center [179, 296] width 7 height 7
click at [21, 293] on icon at bounding box center [22, 297] width 7 height 8
click at [466, 292] on icon at bounding box center [461, 296] width 11 height 9
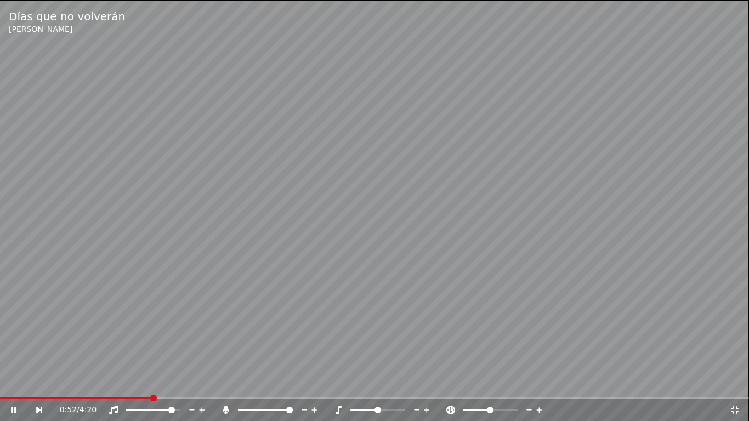
click at [226, 382] on icon at bounding box center [226, 410] width 6 height 9
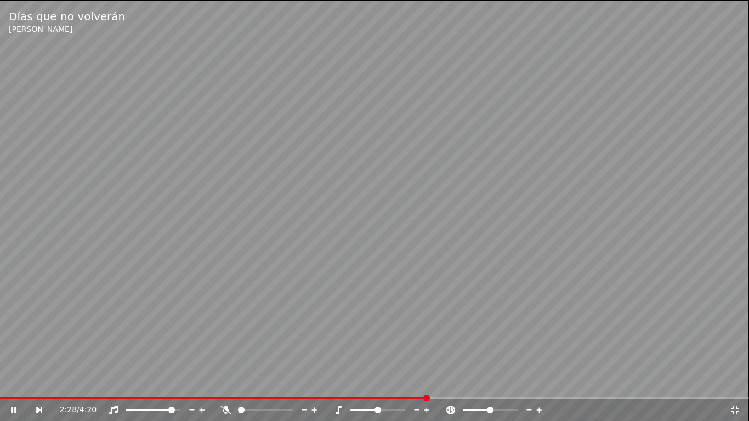
click at [702, 382] on icon at bounding box center [735, 410] width 11 height 9
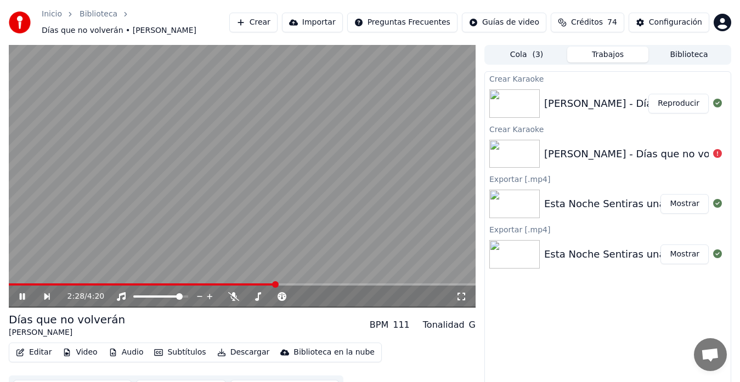
click at [252, 237] on video at bounding box center [242, 176] width 467 height 263
